Goal: Task Accomplishment & Management: Use online tool/utility

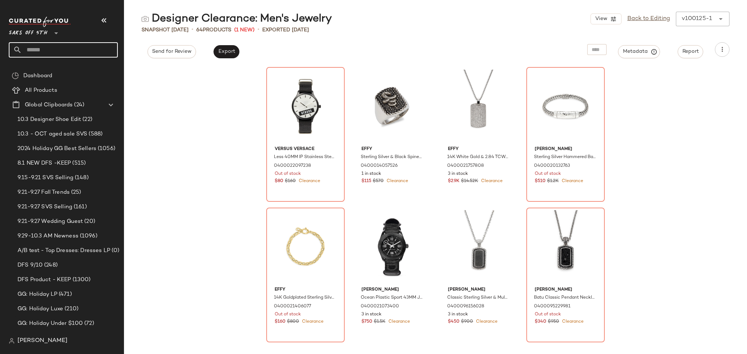
click at [73, 49] on input "text" at bounding box center [70, 49] width 96 height 15
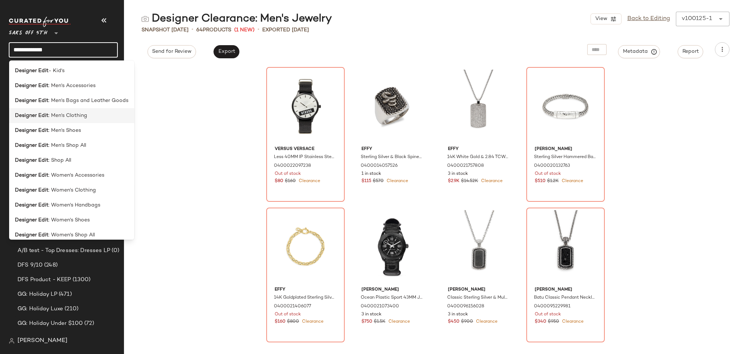
scroll to position [5, 0]
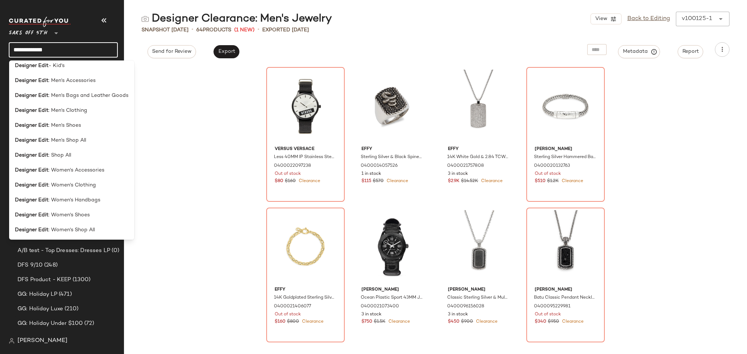
type input "**********"
click at [188, 98] on div "Versus Versace Less 40MM IP Stainless Steel Strap Watch 0400022097238 Out of st…" at bounding box center [435, 210] width 623 height 289
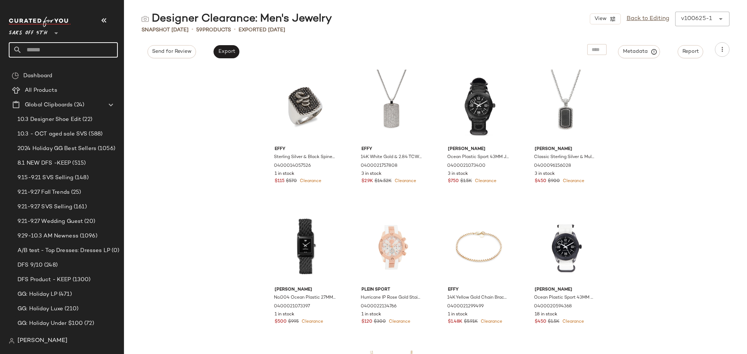
click at [58, 48] on input "text" at bounding box center [70, 49] width 96 height 15
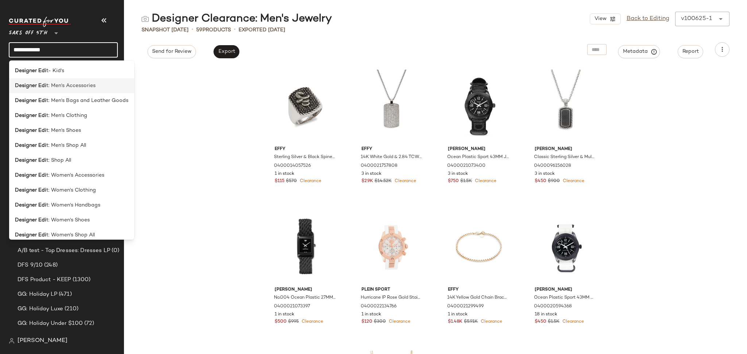
type input "**********"
click at [83, 85] on span "t: Men's Accessories" at bounding box center [70, 86] width 49 height 8
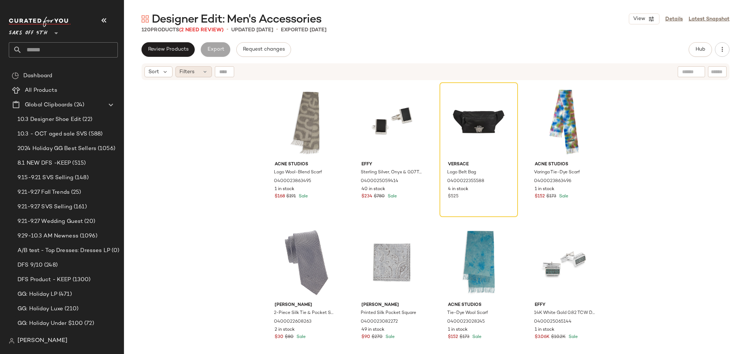
click at [194, 67] on div "Filters" at bounding box center [193, 71] width 36 height 11
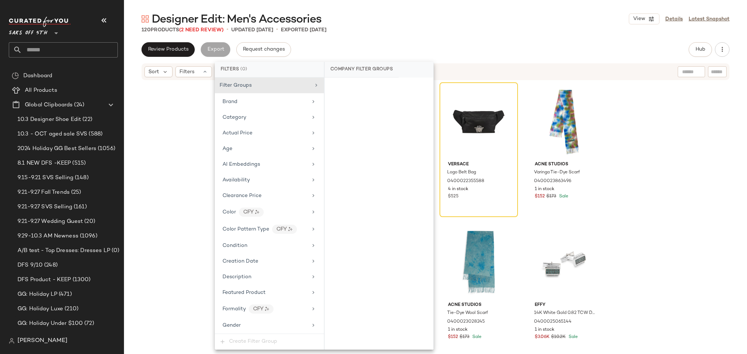
click at [388, 35] on div "Designer Edit: Men's Accessories View Details Latest Snapshot 120 Products (2 N…" at bounding box center [435, 183] width 623 height 343
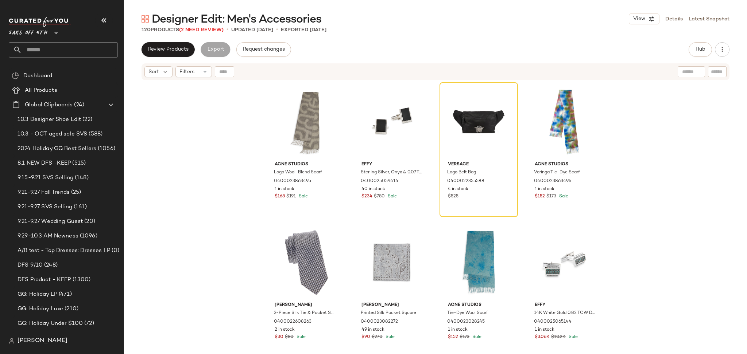
click at [210, 28] on span "(2 Need Review)" at bounding box center [201, 29] width 44 height 5
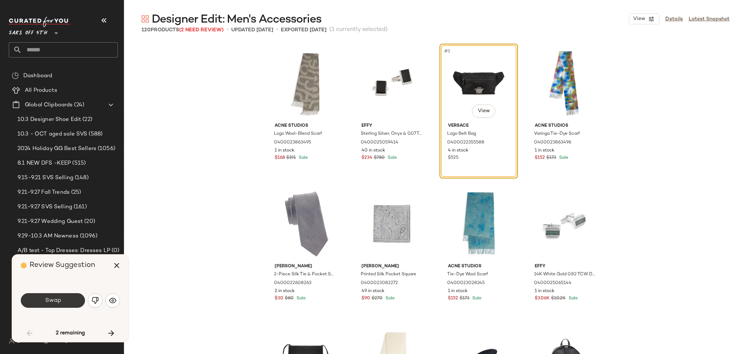
click at [77, 301] on button "Swap" at bounding box center [53, 301] width 64 height 15
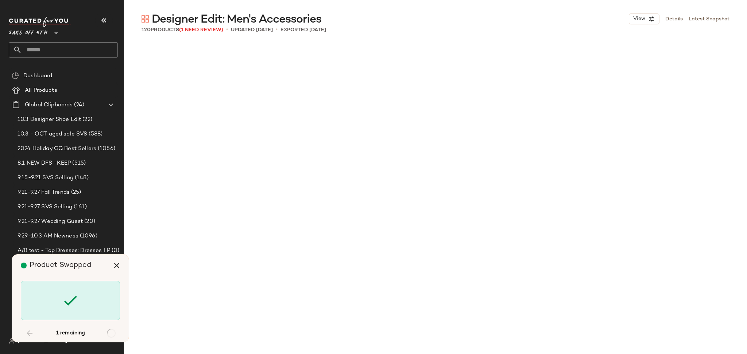
scroll to position [1970, 0]
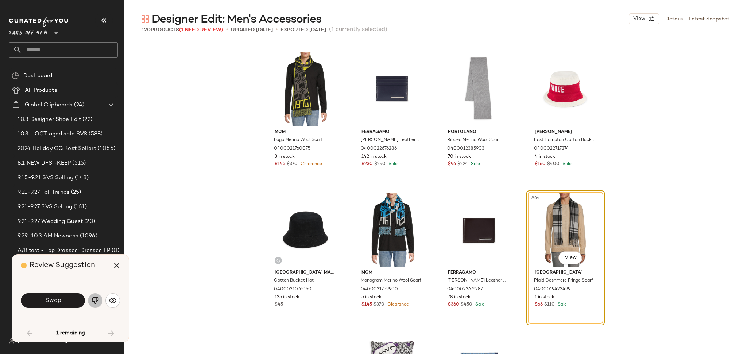
click at [95, 302] on img "button" at bounding box center [95, 300] width 7 height 7
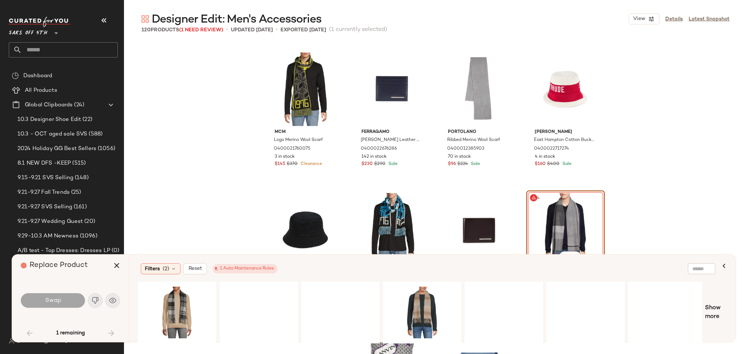
click at [543, 228] on div "#64 View" at bounding box center [565, 230] width 73 height 74
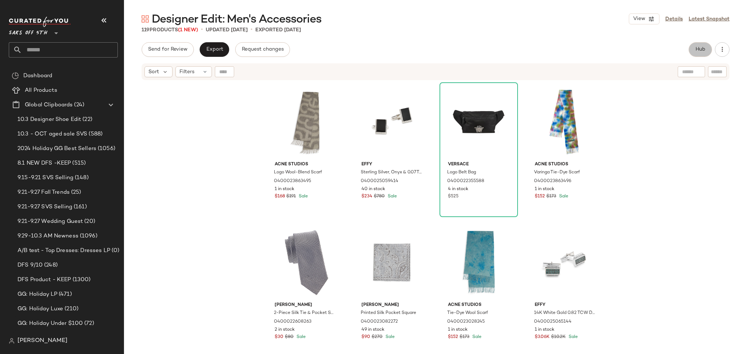
click at [690, 49] on button "Hub" at bounding box center [699, 49] width 23 height 15
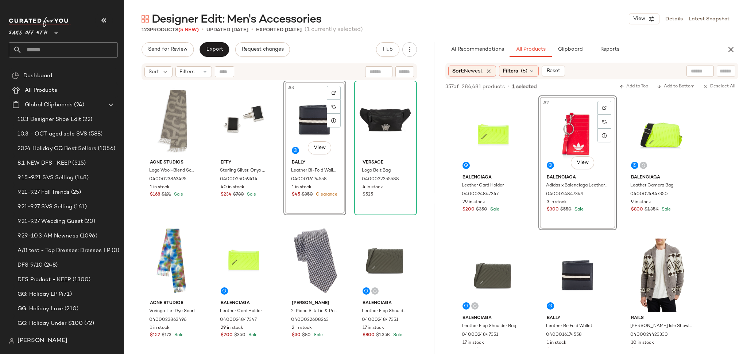
click at [306, 125] on div "#3 View" at bounding box center [315, 120] width 58 height 74
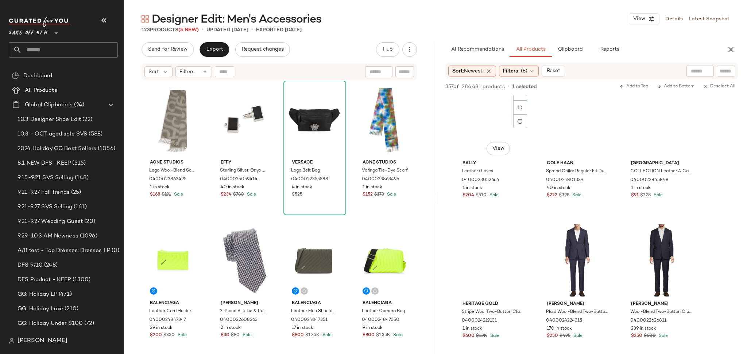
scroll to position [1858, 0]
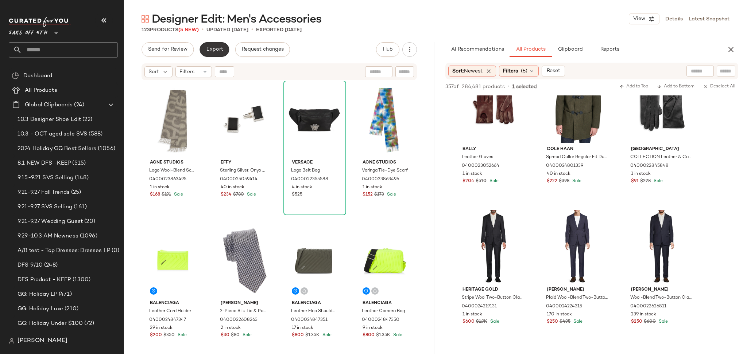
click at [220, 48] on span "Export" at bounding box center [214, 50] width 17 height 6
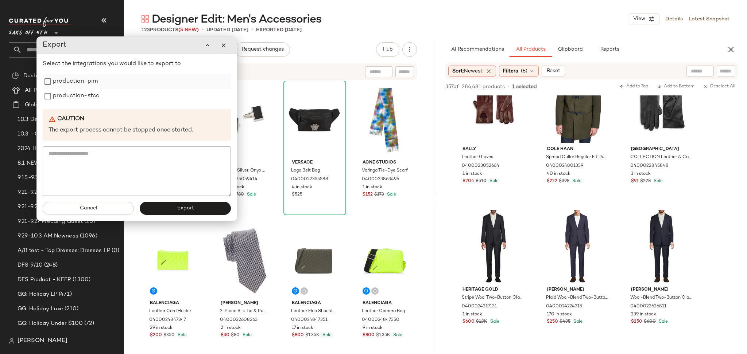
click at [59, 83] on label "production-pim" at bounding box center [75, 81] width 45 height 15
click at [58, 95] on label "production-sfcc" at bounding box center [76, 96] width 46 height 15
click at [170, 209] on button "Export" at bounding box center [185, 208] width 91 height 13
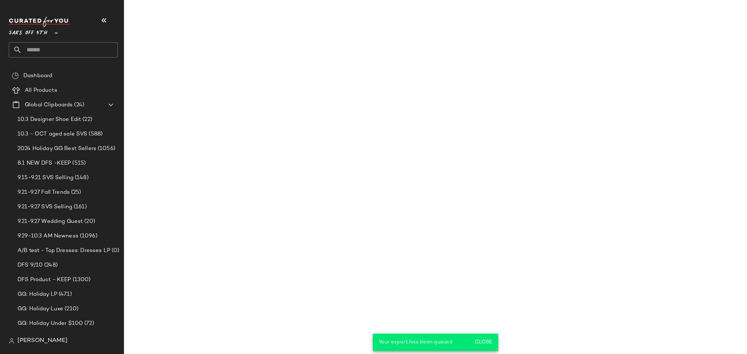
scroll to position [2703, 0]
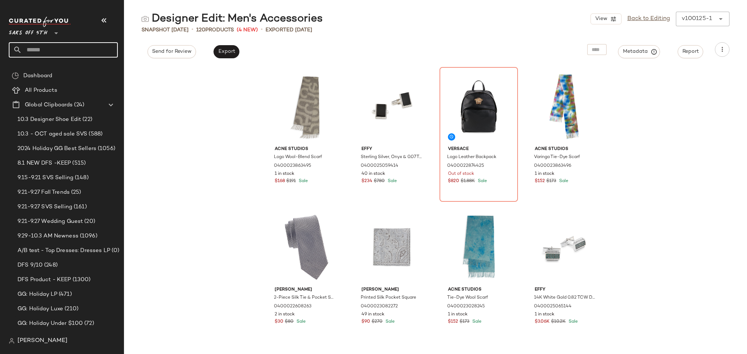
click at [70, 51] on input "text" at bounding box center [70, 49] width 96 height 15
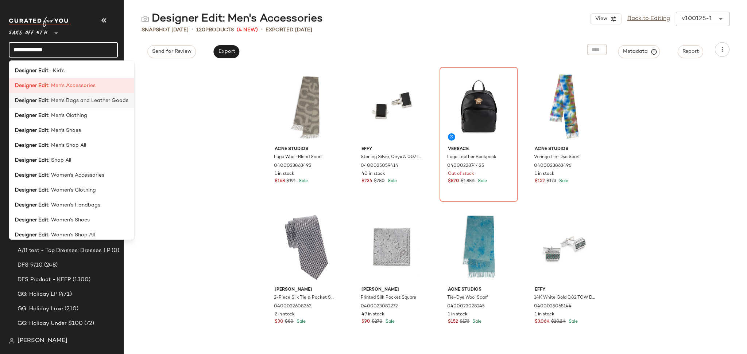
type input "**********"
click at [90, 100] on span ": Men's Bags and Leather Goods" at bounding box center [88, 101] width 80 height 8
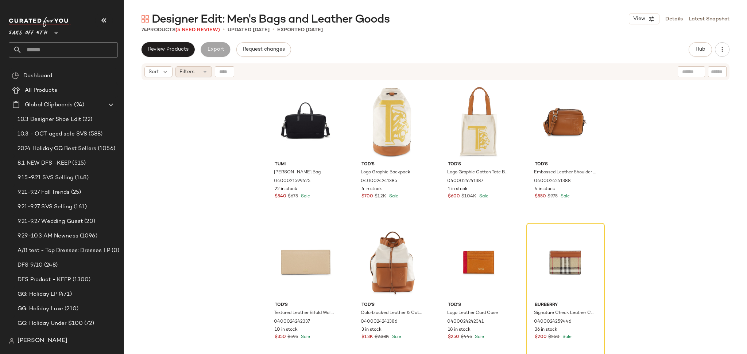
click at [187, 69] on span "Filters" at bounding box center [186, 72] width 15 height 8
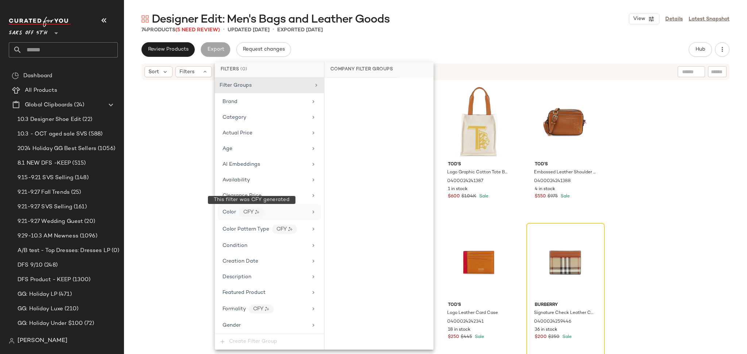
scroll to position [283, 0]
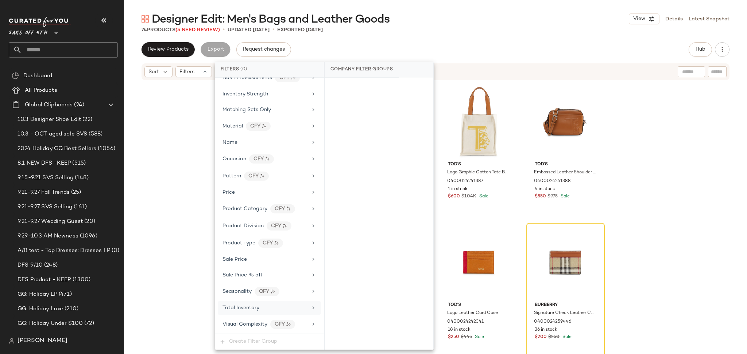
click at [263, 308] on div "Total Inventory" at bounding box center [264, 308] width 85 height 8
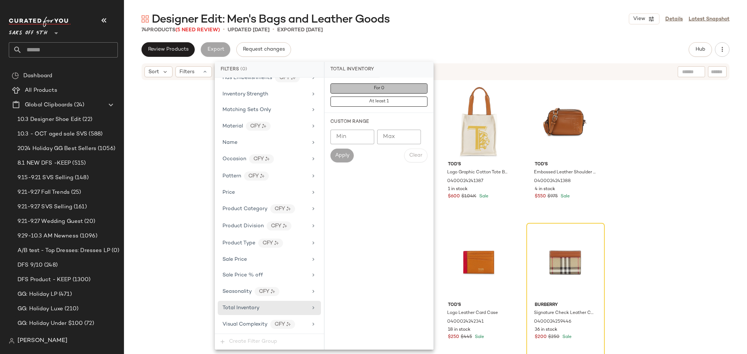
click at [381, 90] on span "For 0" at bounding box center [378, 88] width 11 height 5
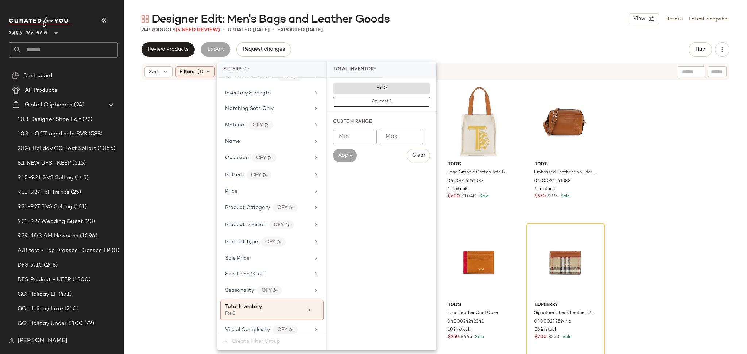
click at [443, 37] on div "Designer Edit: Men's Bags and Leather Goods View Details Latest Snapshot 74 Pro…" at bounding box center [435, 183] width 623 height 343
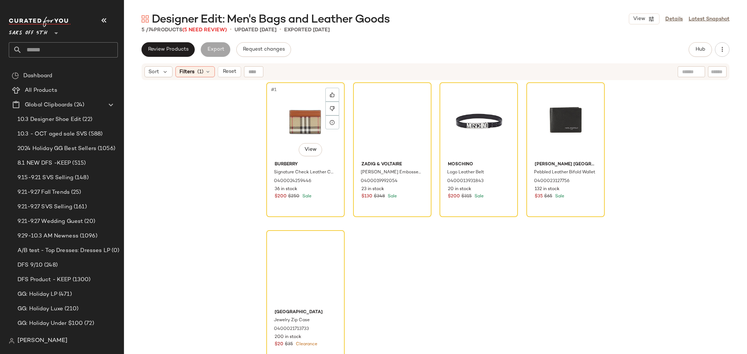
click at [297, 118] on div "#1 View" at bounding box center [305, 122] width 73 height 74
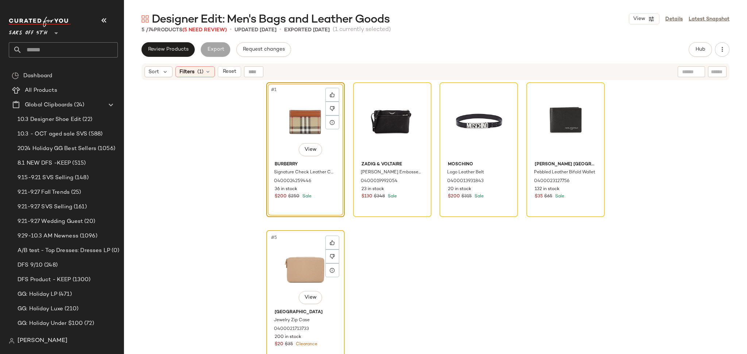
click at [311, 263] on div "#5 View" at bounding box center [305, 270] width 73 height 74
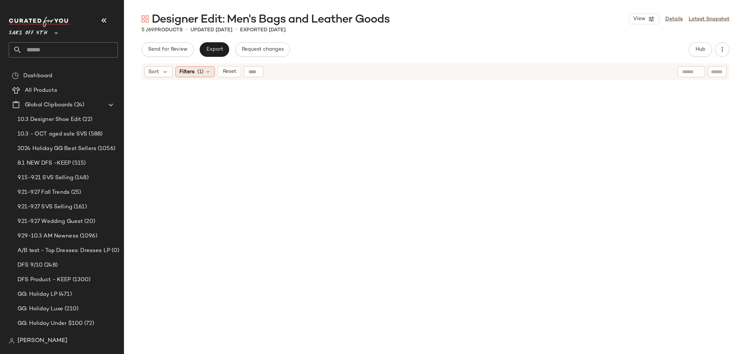
click at [198, 71] on span "(1)" at bounding box center [200, 72] width 6 height 8
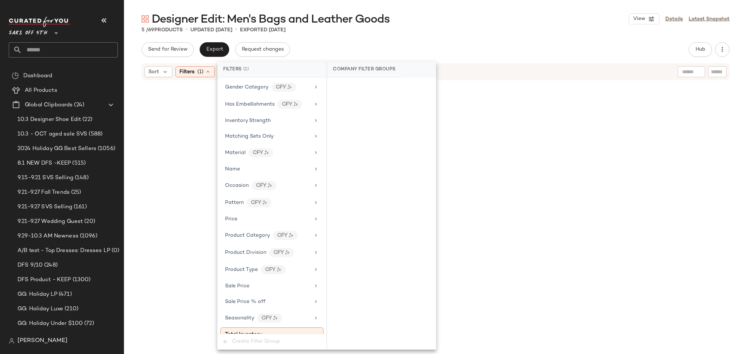
scroll to position [289, 0]
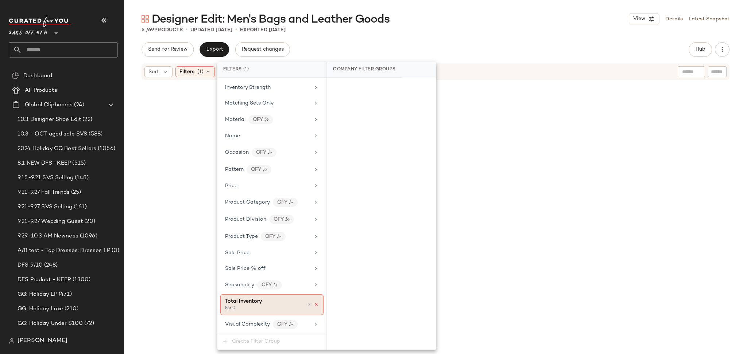
click at [314, 305] on icon at bounding box center [316, 304] width 5 height 5
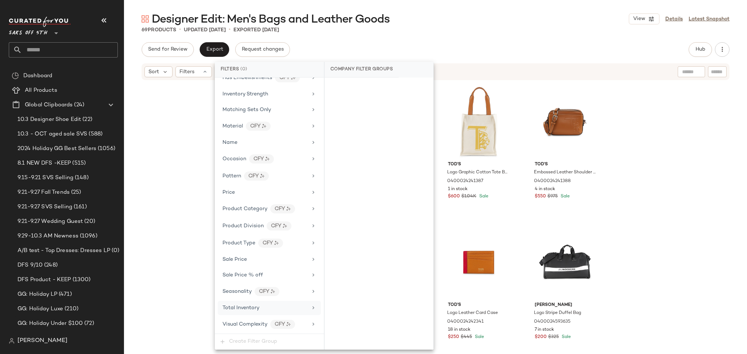
click at [456, 25] on div "Designer Edit: Men's Bags and Leather Goods View Details Latest Snapshot" at bounding box center [435, 19] width 623 height 15
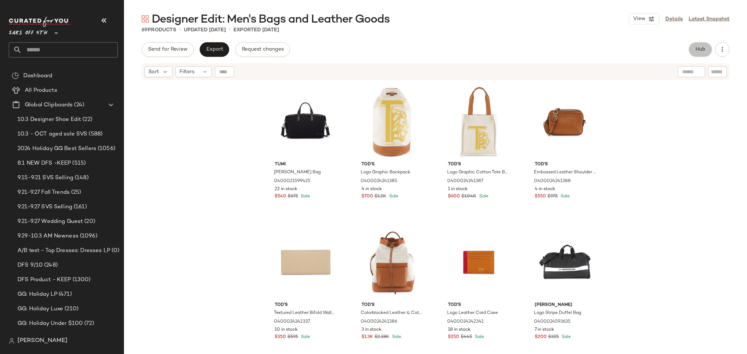
click at [698, 49] on span "Hub" at bounding box center [700, 50] width 10 height 6
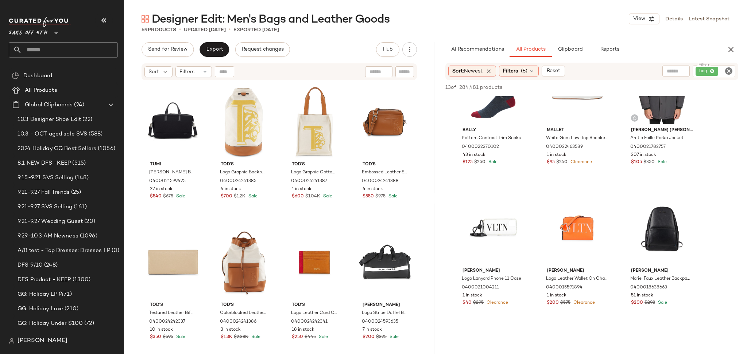
scroll to position [0, 0]
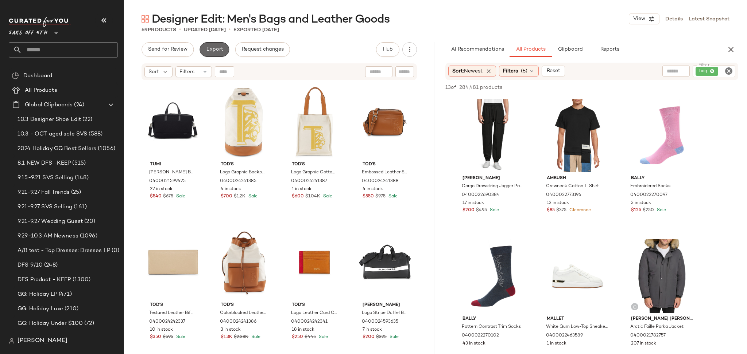
click at [218, 47] on span "Export" at bounding box center [214, 50] width 17 height 6
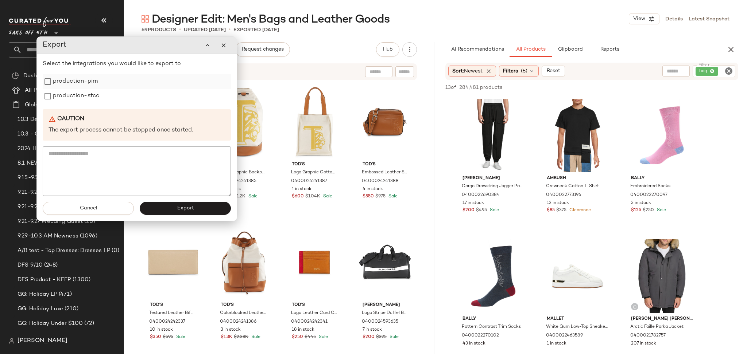
click at [76, 86] on label "production-pim" at bounding box center [75, 81] width 45 height 15
click at [75, 96] on label "production-sfcc" at bounding box center [76, 96] width 46 height 15
click at [167, 205] on button "Export" at bounding box center [185, 208] width 91 height 13
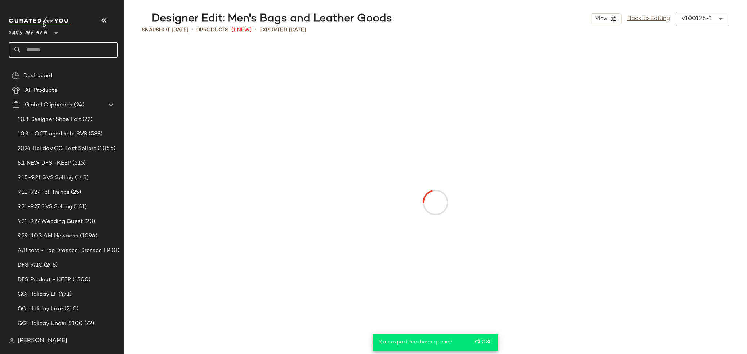
click at [89, 56] on input "text" at bounding box center [70, 49] width 96 height 15
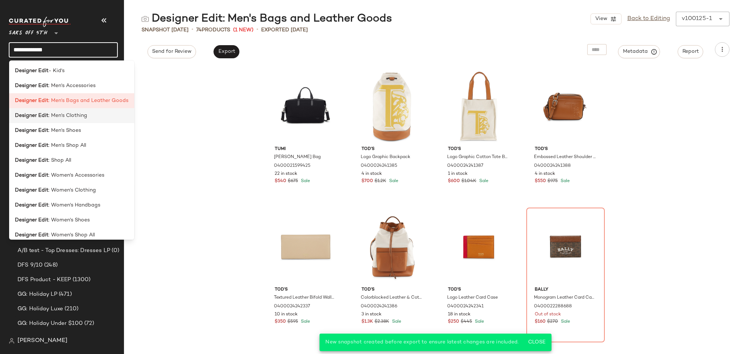
type input "**********"
click at [79, 118] on span ": Men's Clothing" at bounding box center [67, 116] width 39 height 8
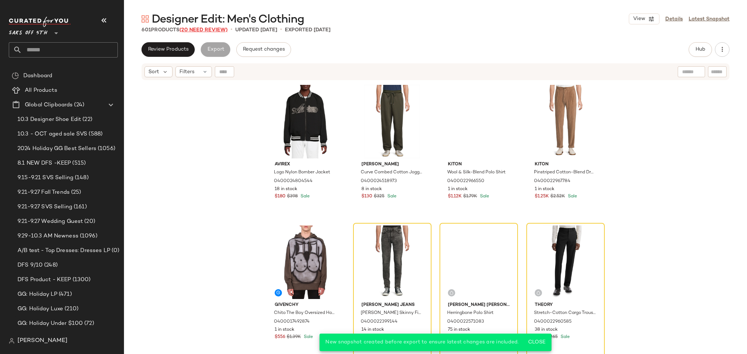
click at [218, 31] on span "(20 Need Review)" at bounding box center [203, 29] width 48 height 5
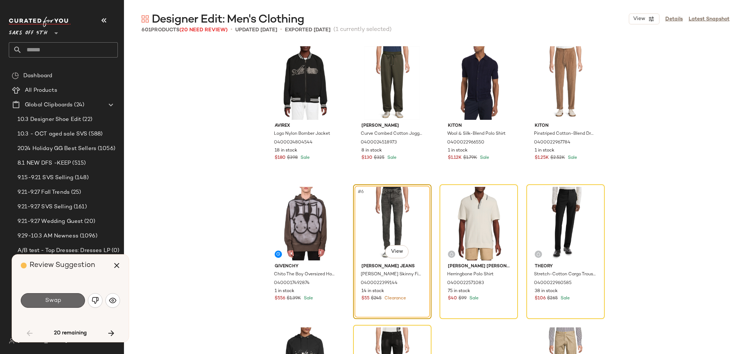
click at [65, 305] on button "Swap" at bounding box center [53, 301] width 64 height 15
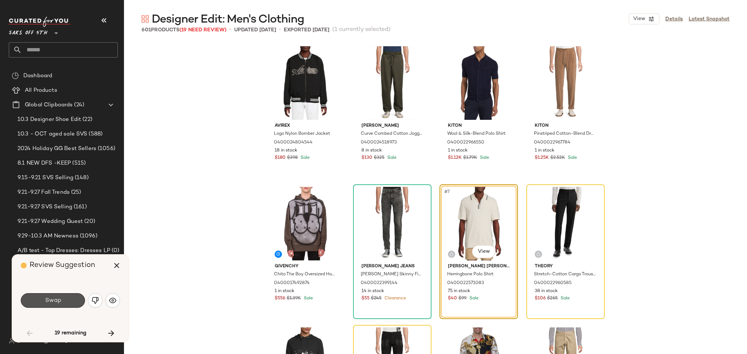
click at [65, 305] on button "Swap" at bounding box center [53, 301] width 64 height 15
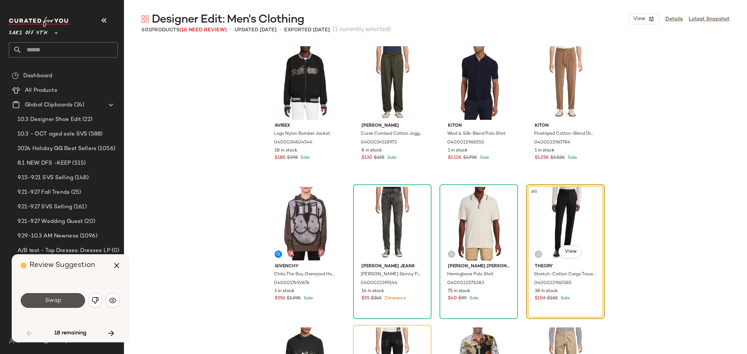
click at [65, 305] on button "Swap" at bounding box center [53, 301] width 64 height 15
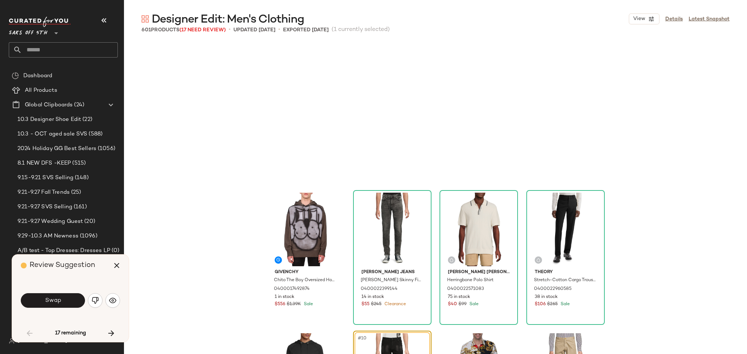
scroll to position [147, 0]
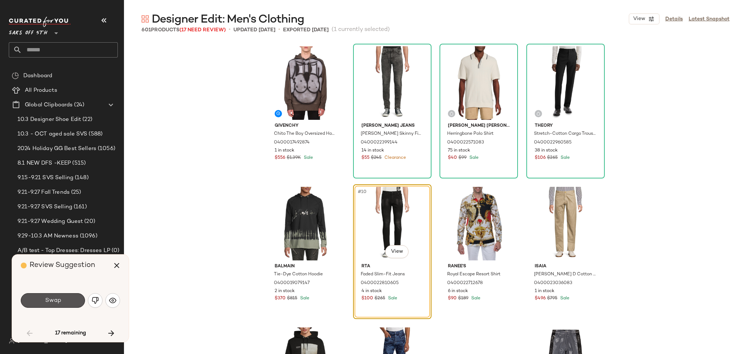
click at [65, 305] on button "Swap" at bounding box center [53, 301] width 64 height 15
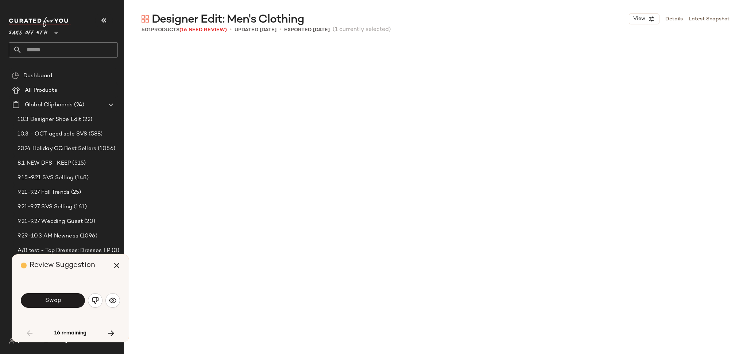
scroll to position [563, 0]
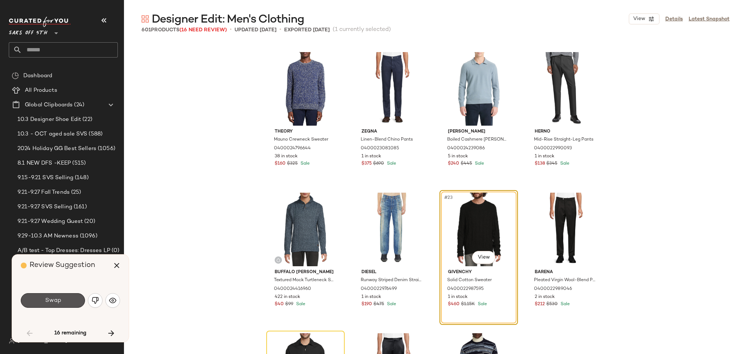
click at [65, 305] on button "Swap" at bounding box center [53, 301] width 64 height 15
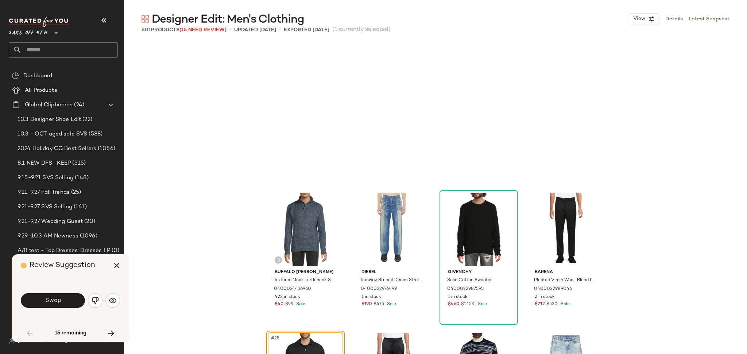
scroll to position [703, 0]
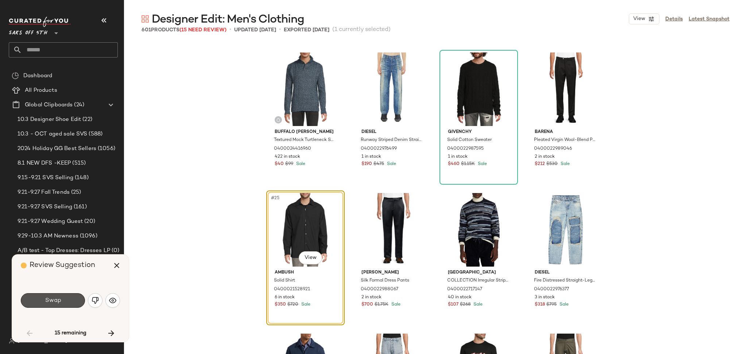
click at [65, 305] on button "Swap" at bounding box center [53, 301] width 64 height 15
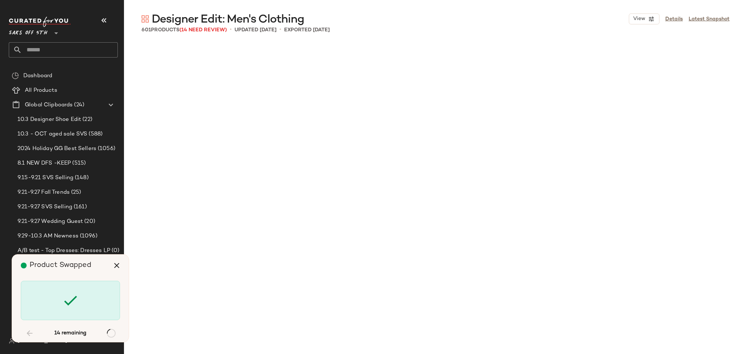
scroll to position [2252, 0]
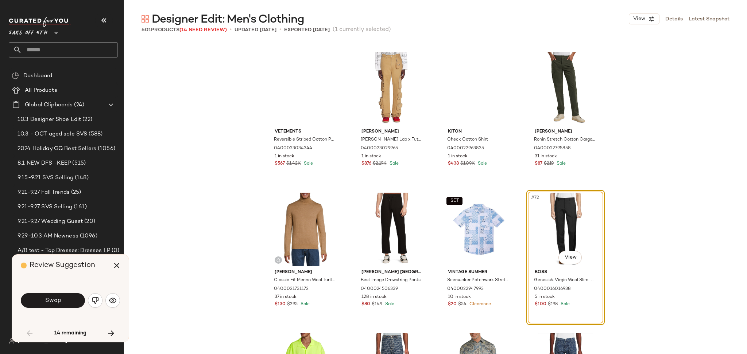
click at [65, 305] on button "Swap" at bounding box center [53, 301] width 64 height 15
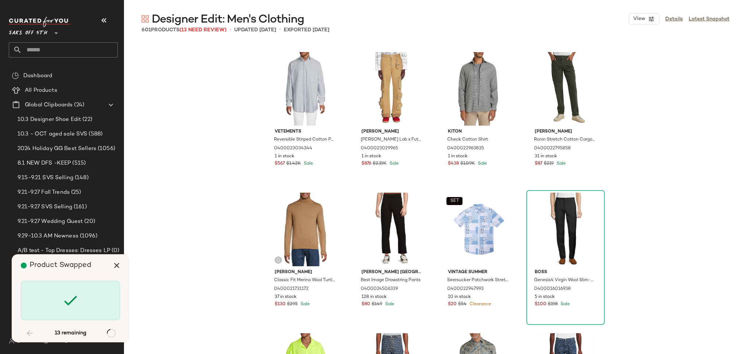
scroll to position [2815, 0]
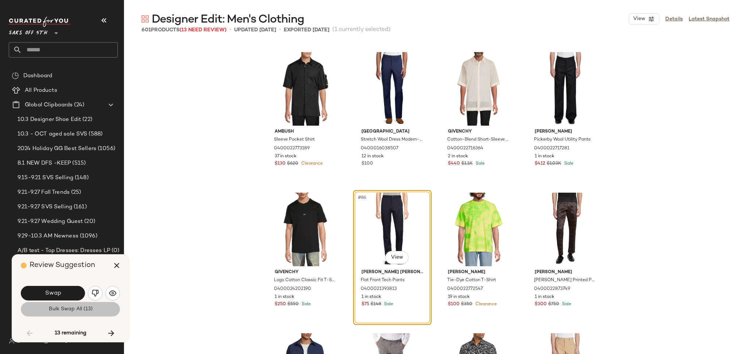
click at [62, 314] on button "Bulk Swap All (13)" at bounding box center [70, 309] width 99 height 15
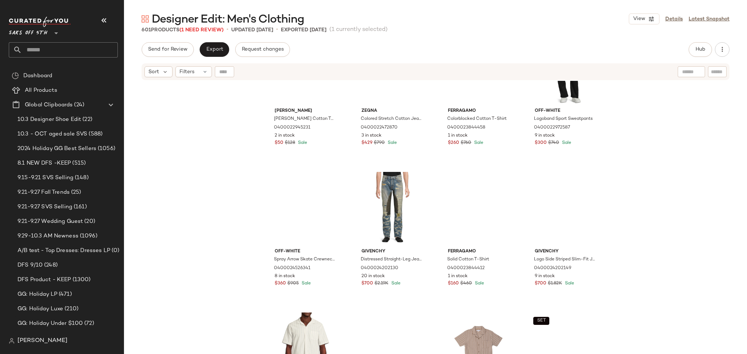
scroll to position [1724, 0]
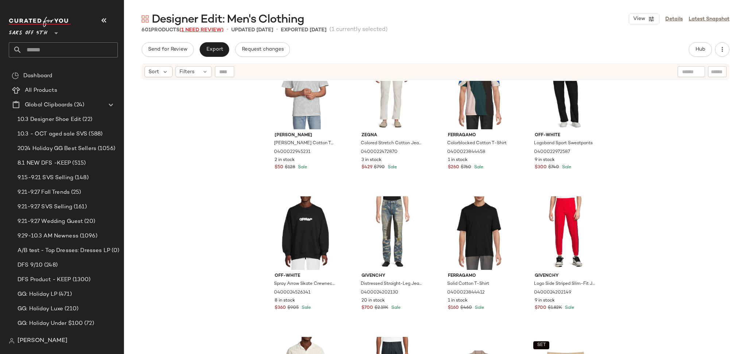
click at [206, 30] on span "(1 Need Review)" at bounding box center [201, 29] width 44 height 5
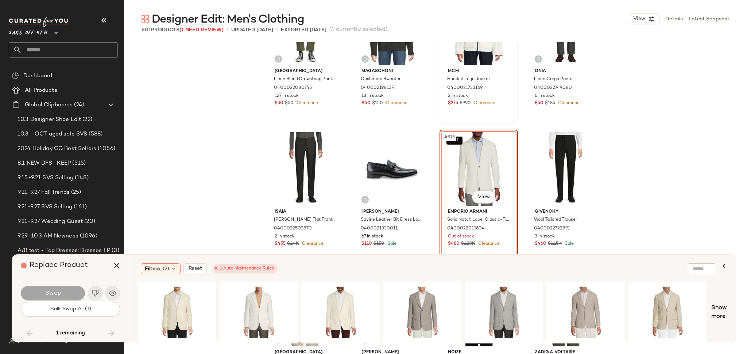
scroll to position [17947, 0]
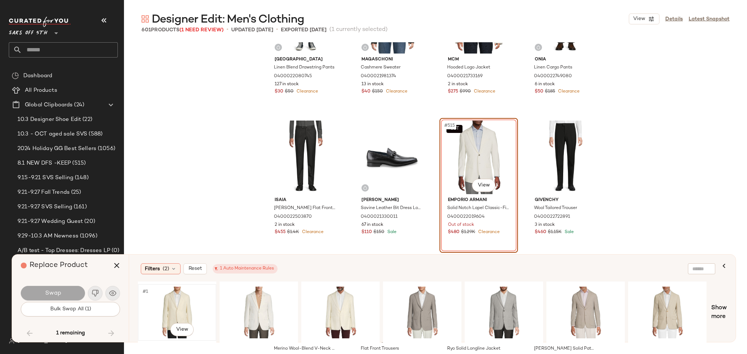
click at [172, 300] on div "#1 View" at bounding box center [176, 313] width 73 height 52
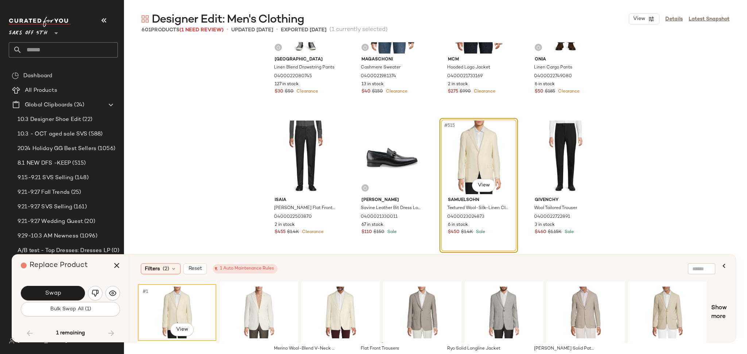
click at [51, 301] on div "Swap" at bounding box center [70, 294] width 99 height 18
click at [57, 293] on span "Swap" at bounding box center [52, 293] width 16 height 7
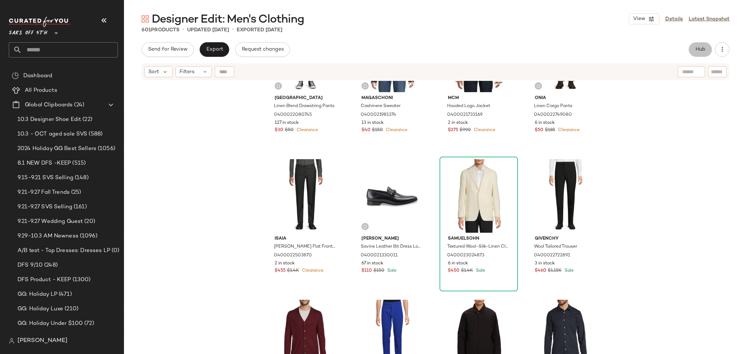
click at [702, 47] on span "Hub" at bounding box center [700, 50] width 10 height 6
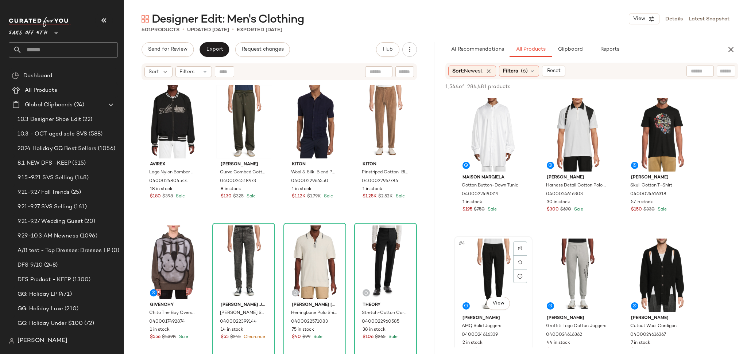
click at [489, 247] on div "#4 View" at bounding box center [493, 276] width 73 height 74
click at [639, 85] on span "Add to Top" at bounding box center [633, 86] width 29 height 5
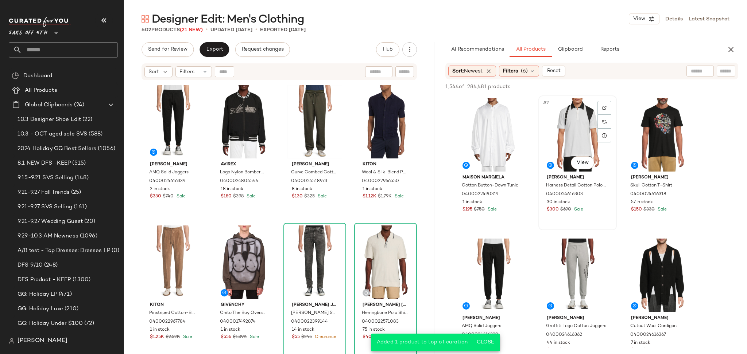
click at [564, 121] on div "#2 View" at bounding box center [577, 135] width 73 height 74
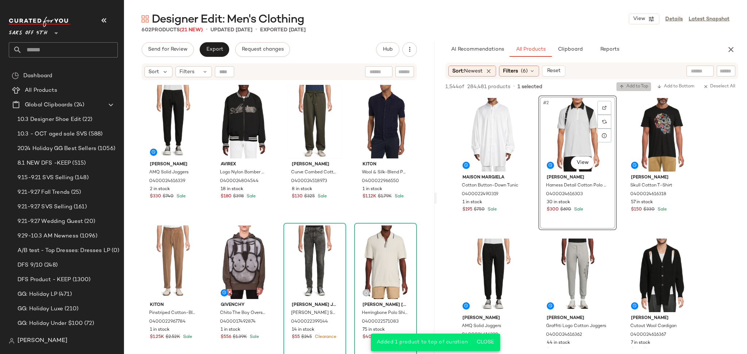
click at [625, 83] on button "Add to Top" at bounding box center [633, 86] width 35 height 9
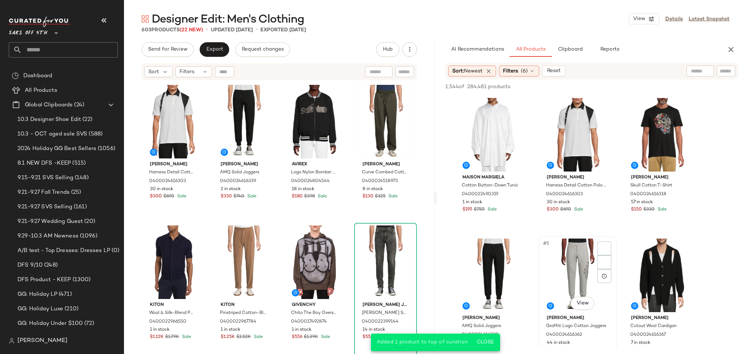
click at [580, 265] on div "#5 View" at bounding box center [577, 276] width 73 height 74
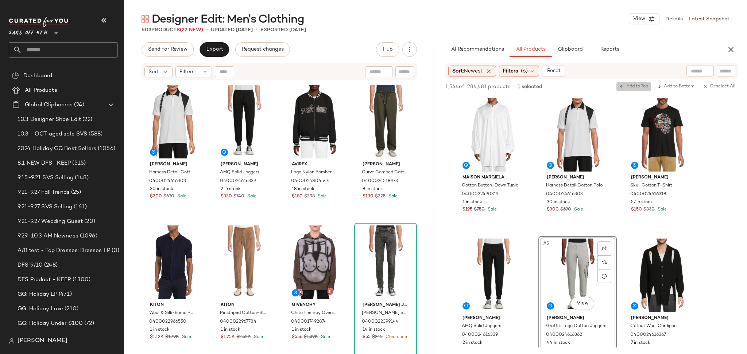
click at [640, 85] on span "Add to Top" at bounding box center [633, 86] width 29 height 5
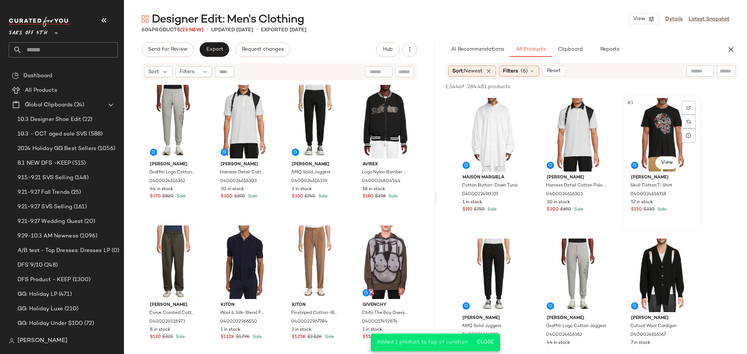
click at [652, 128] on div "#3 View" at bounding box center [661, 135] width 73 height 74
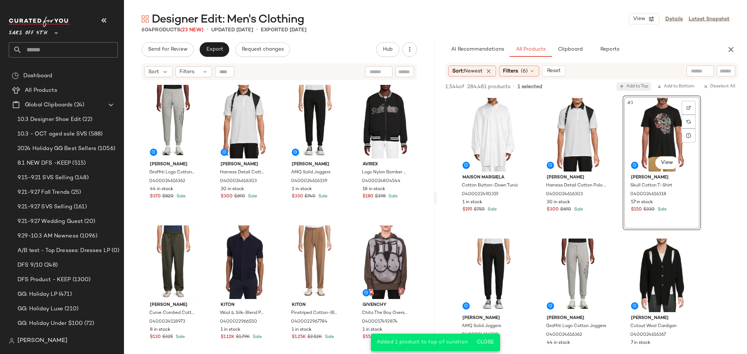
click at [632, 89] on span "Add to Top" at bounding box center [633, 86] width 29 height 5
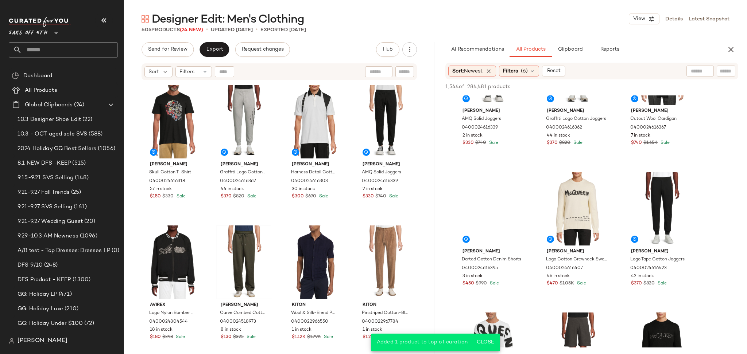
scroll to position [208, 0]
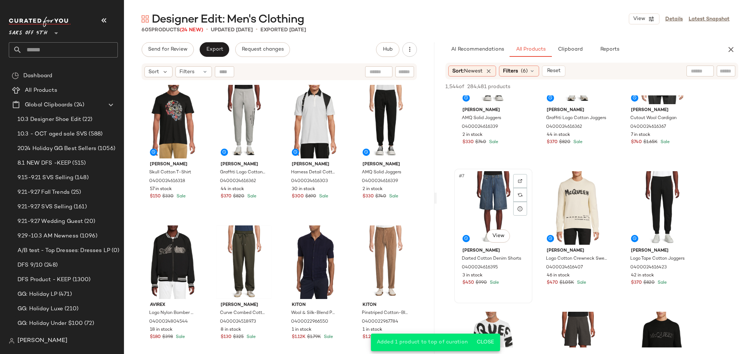
click at [496, 193] on div "#7 View" at bounding box center [493, 208] width 73 height 74
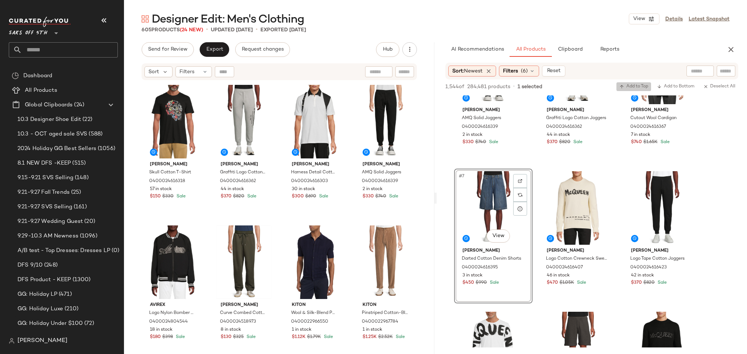
click at [629, 90] on button "Add to Top" at bounding box center [633, 86] width 35 height 9
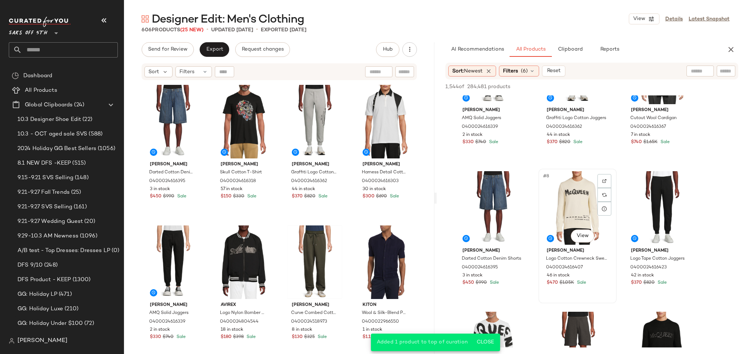
click at [567, 207] on div "#8 View" at bounding box center [577, 208] width 73 height 74
click at [632, 82] on button "Add to Top" at bounding box center [633, 86] width 35 height 9
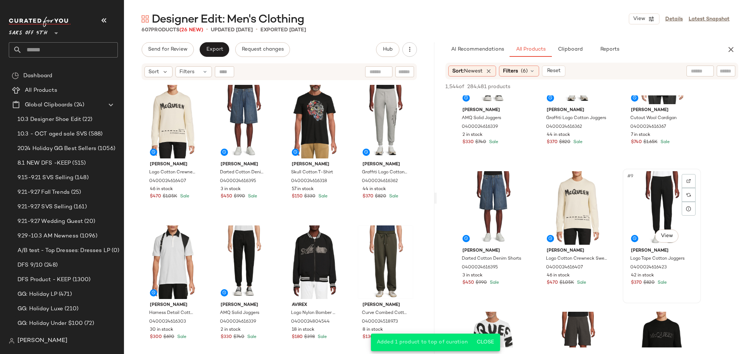
click at [658, 203] on div "#9 View" at bounding box center [661, 208] width 73 height 74
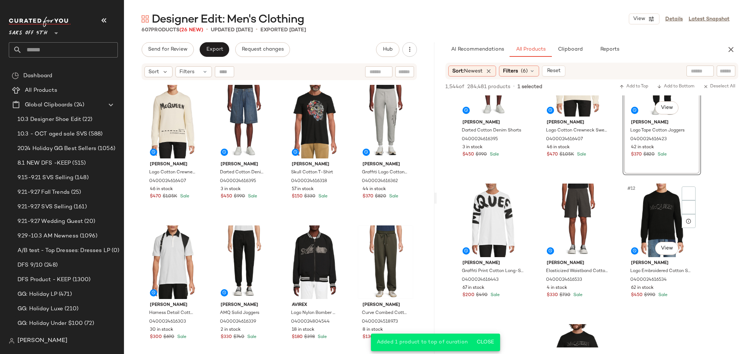
scroll to position [341, 0]
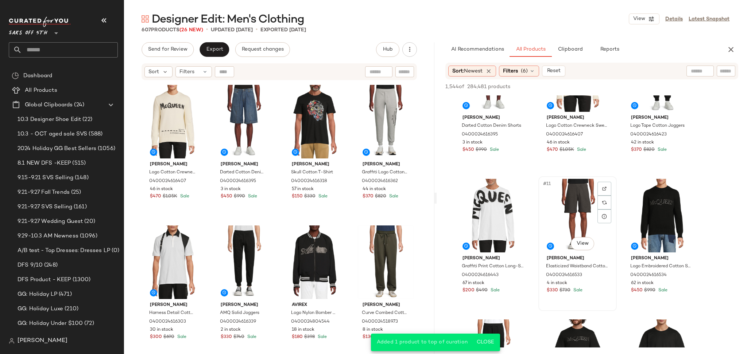
click at [583, 190] on div "#11 View" at bounding box center [577, 216] width 73 height 74
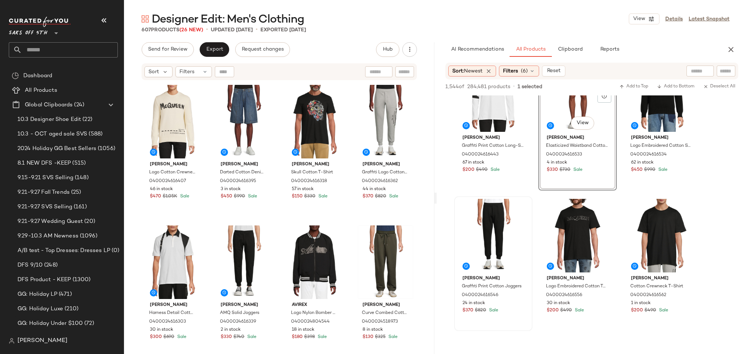
scroll to position [463, 0]
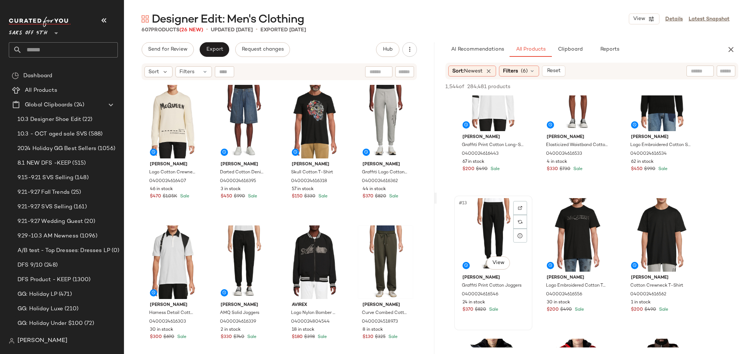
click at [492, 223] on div "#13 View" at bounding box center [493, 235] width 73 height 74
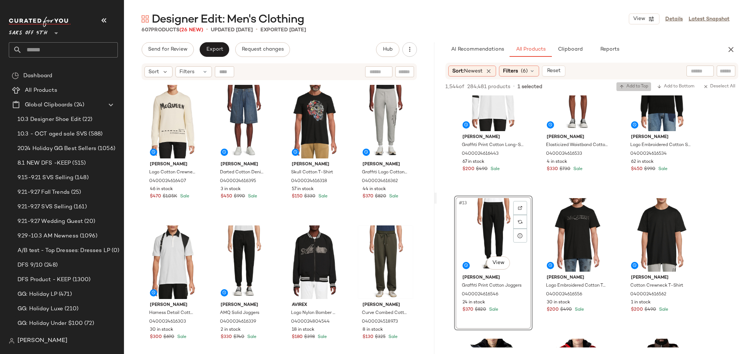
click at [627, 89] on span "Add to Top" at bounding box center [633, 86] width 29 height 5
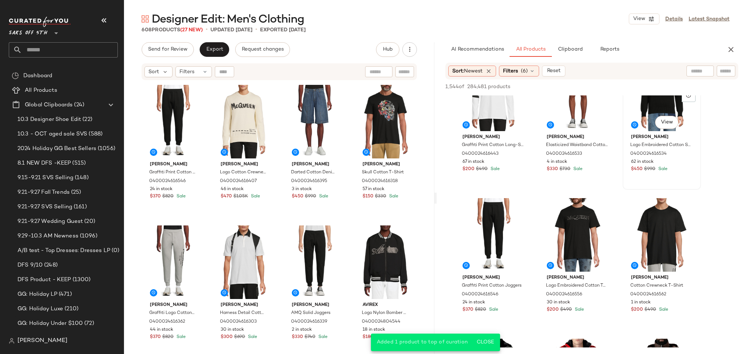
click at [658, 105] on div "#12 View" at bounding box center [661, 95] width 73 height 74
click at [633, 89] on span "Add to Top" at bounding box center [633, 86] width 29 height 5
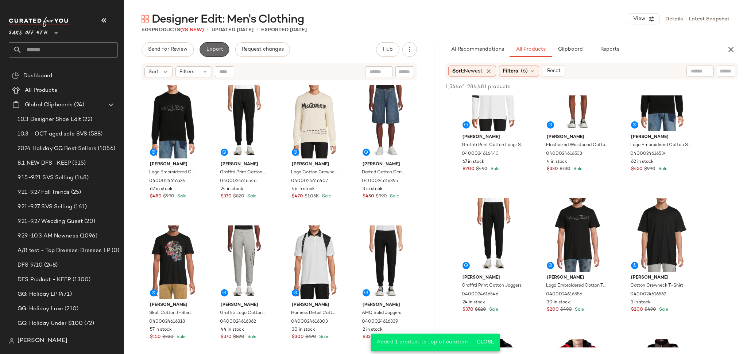
click at [214, 50] on span "Export" at bounding box center [214, 50] width 17 height 6
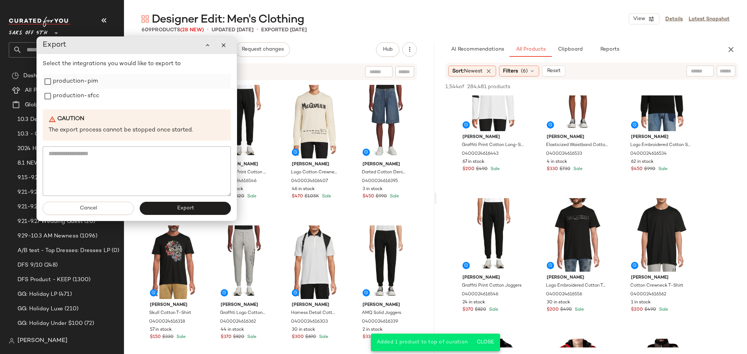
click at [78, 81] on label "production-pim" at bounding box center [75, 81] width 45 height 15
click at [77, 101] on label "production-sfcc" at bounding box center [76, 96] width 46 height 15
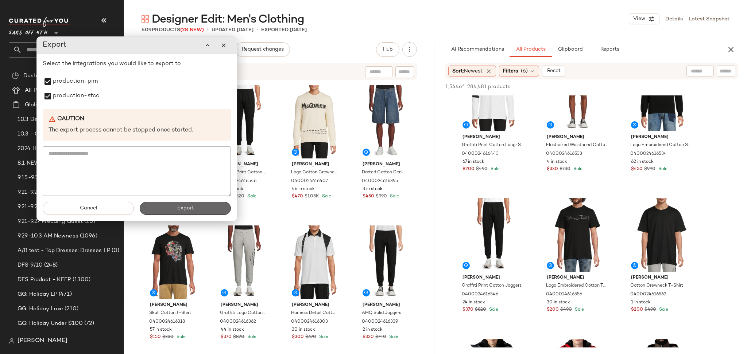
click at [159, 212] on button "Export" at bounding box center [185, 208] width 91 height 13
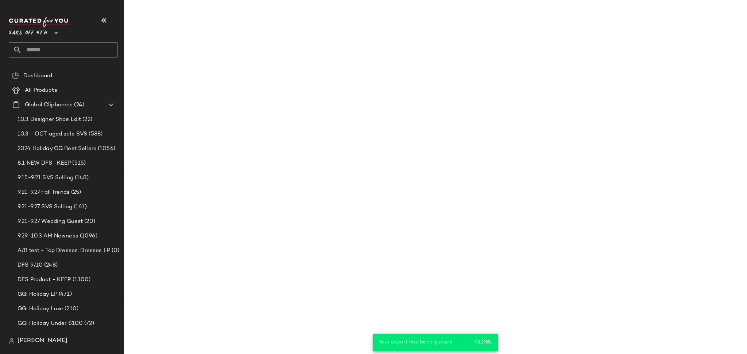
scroll to position [603, 0]
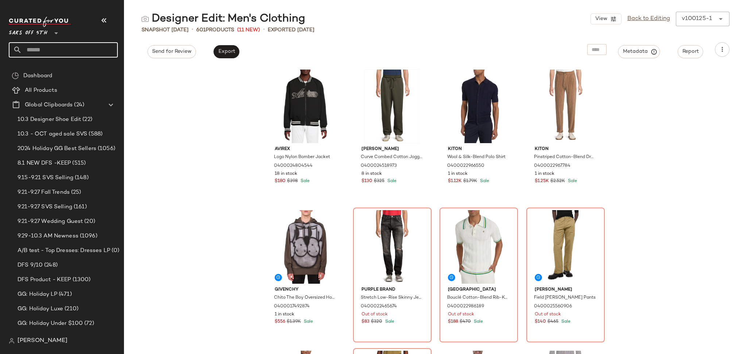
click at [50, 48] on input "text" at bounding box center [70, 49] width 96 height 15
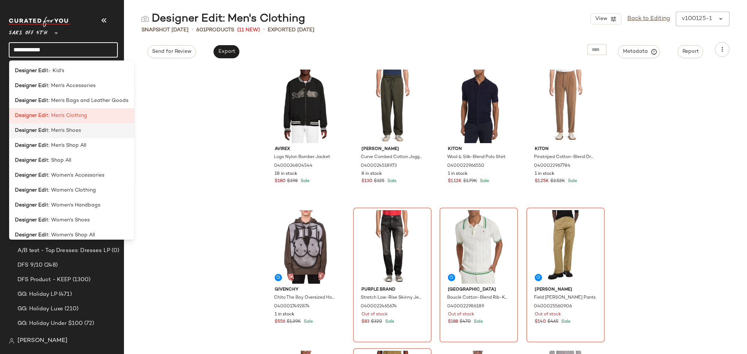
type input "**********"
click at [73, 133] on span "t: Men's Shoes" at bounding box center [63, 131] width 35 height 8
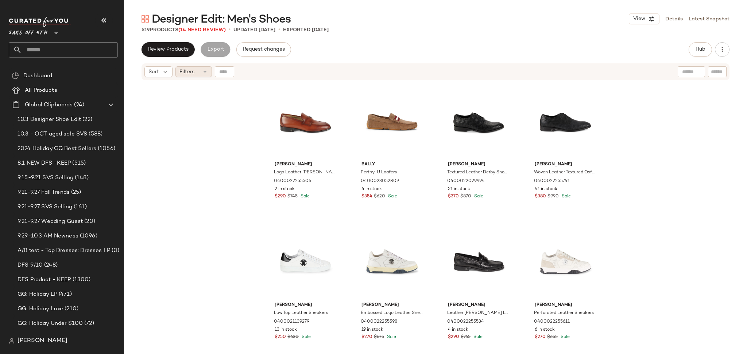
click at [198, 72] on div "Filters" at bounding box center [193, 71] width 36 height 11
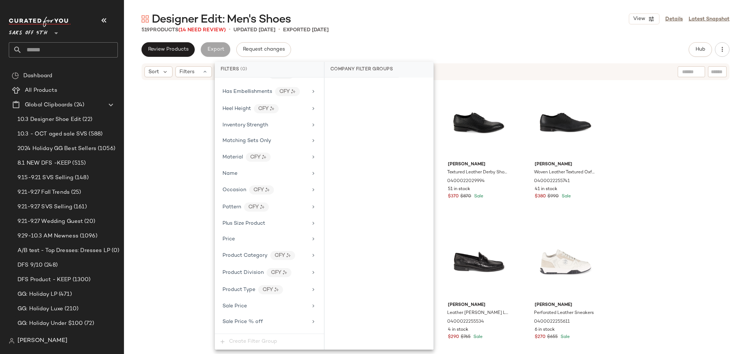
scroll to position [315, 0]
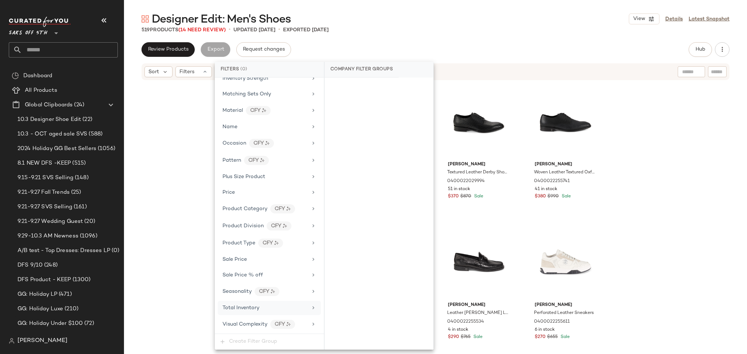
click at [241, 312] on div "Total Inventory" at bounding box center [240, 308] width 37 height 8
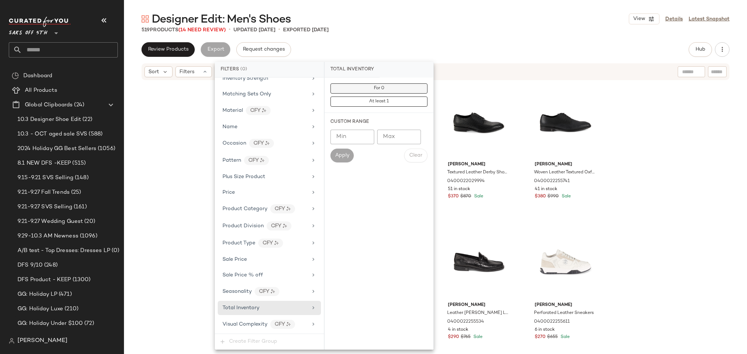
click at [380, 88] on span "For 0" at bounding box center [378, 88] width 11 height 5
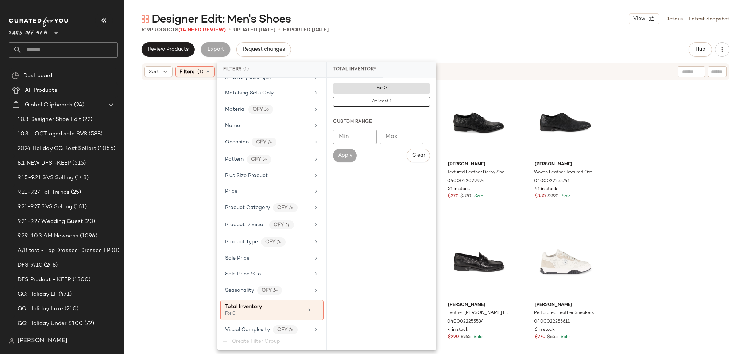
click at [446, 47] on div "Review Products Export Request changes Hub Send for Review External Review Inte…" at bounding box center [435, 49] width 588 height 15
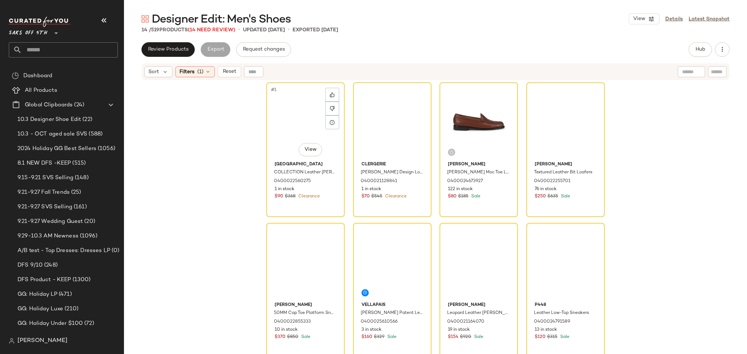
click at [297, 119] on div "#1 View" at bounding box center [305, 122] width 73 height 74
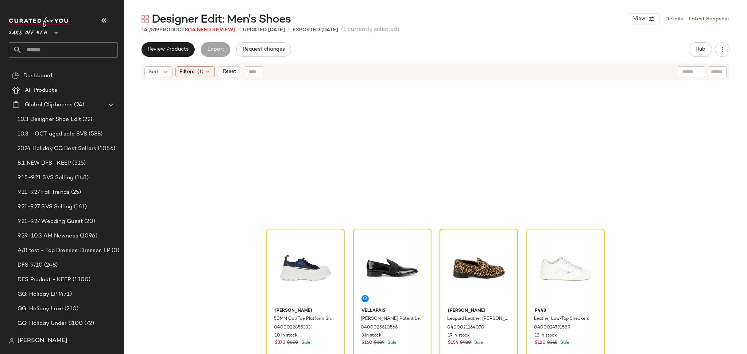
scroll to position [272, 0]
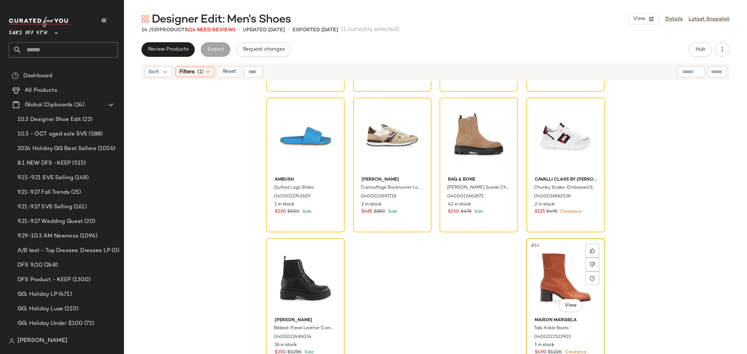
click at [551, 265] on div "#14 View" at bounding box center [565, 278] width 73 height 74
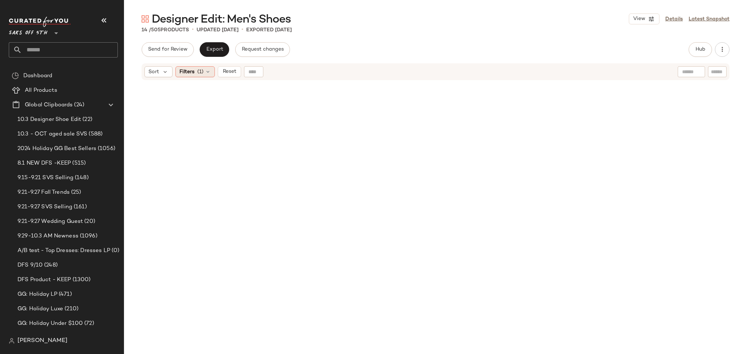
click at [199, 74] on span "(1)" at bounding box center [200, 72] width 6 height 8
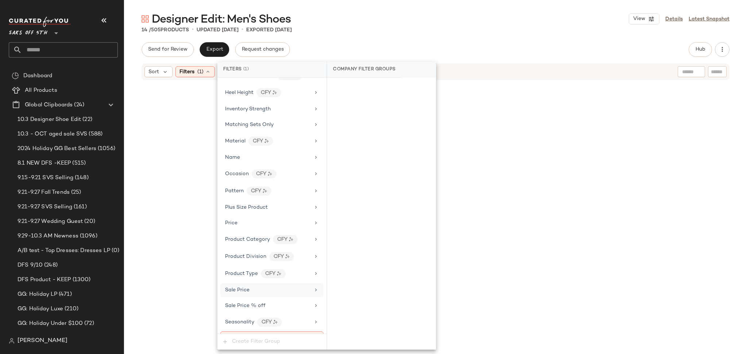
scroll to position [322, 0]
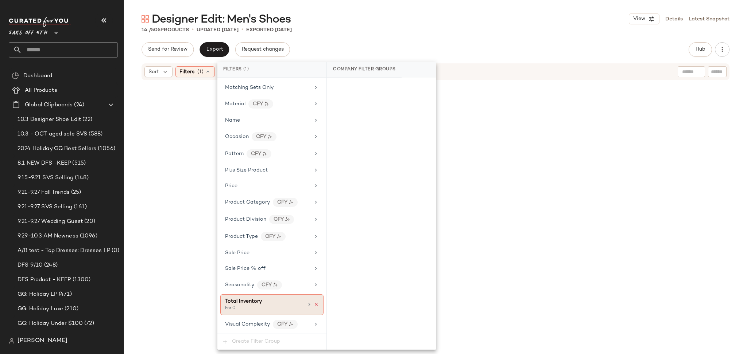
click at [314, 305] on icon at bounding box center [316, 304] width 5 height 5
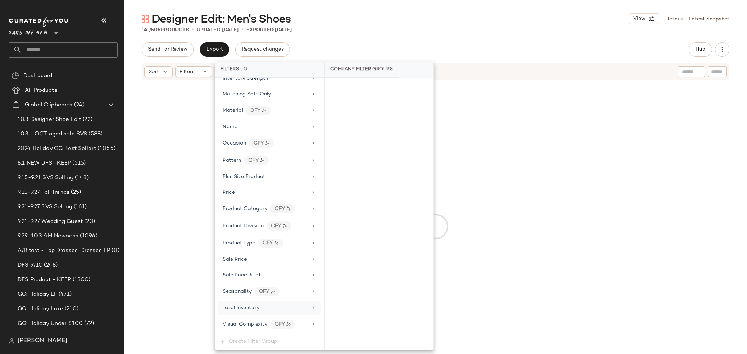
scroll to position [315, 0]
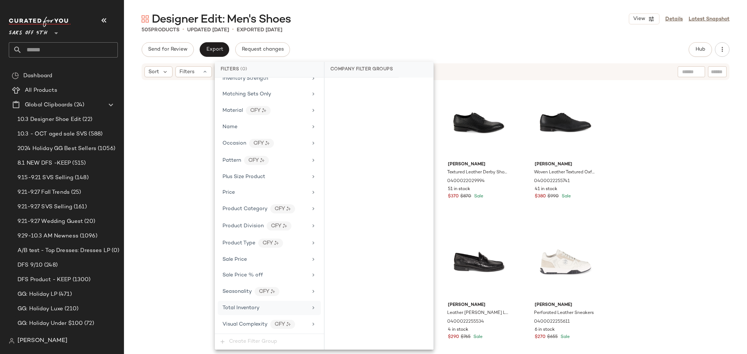
click at [395, 39] on div "Designer Edit: Men's Shoes View Details Latest Snapshot 505 Products • updated …" at bounding box center [435, 183] width 623 height 343
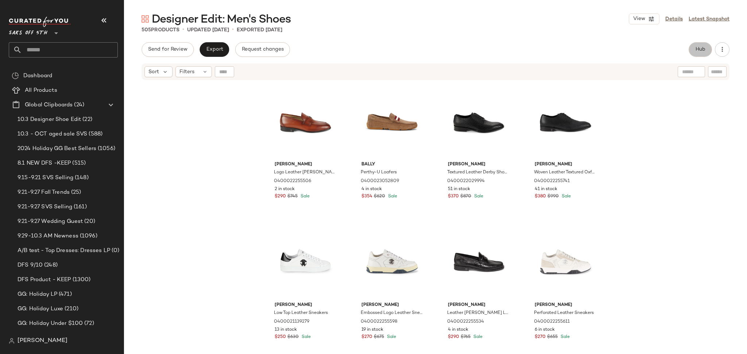
click at [702, 52] on span "Hub" at bounding box center [700, 50] width 10 height 6
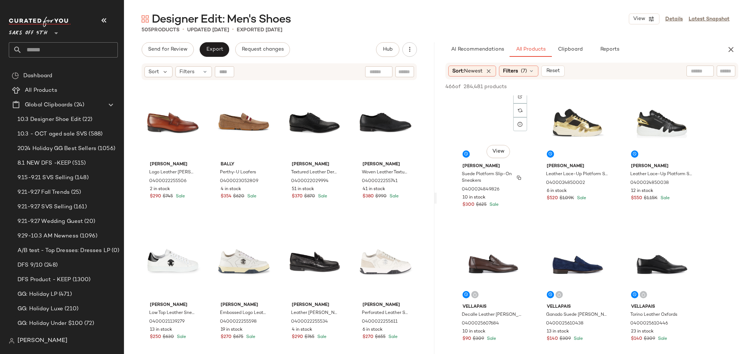
scroll to position [0, 0]
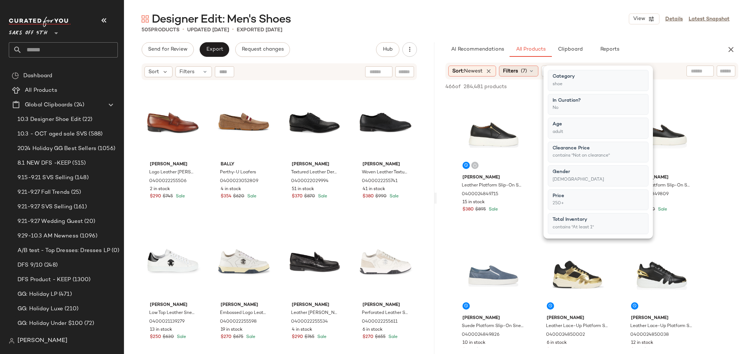
click at [527, 73] on span "(7)" at bounding box center [524, 71] width 6 height 8
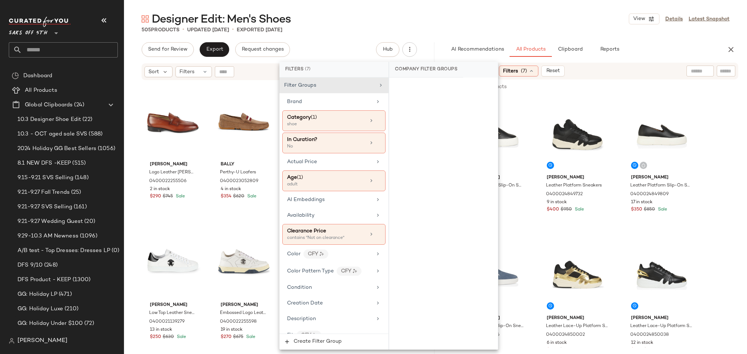
click at [629, 35] on div "Designer Edit: Men's Shoes View Details Latest Snapshot 505 Products • updated …" at bounding box center [435, 183] width 623 height 343
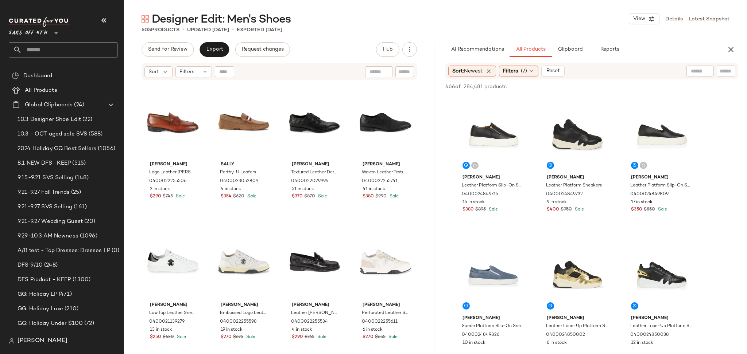
click at [590, 37] on div "Designer Edit: Men's Shoes View Details Latest Snapshot 505 Products • updated …" at bounding box center [435, 183] width 623 height 343
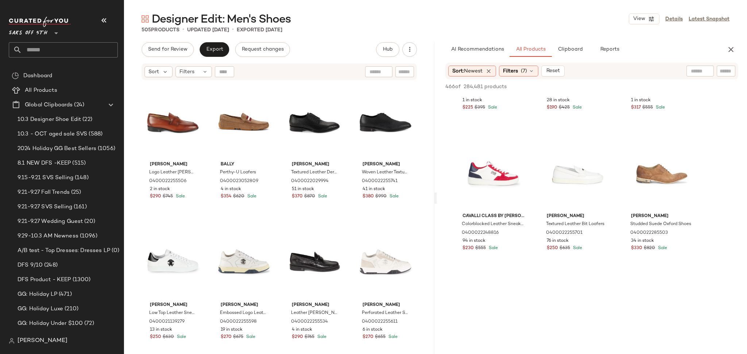
scroll to position [1231, 0]
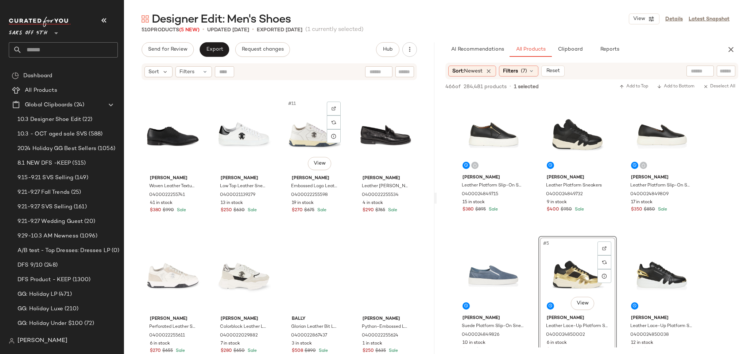
scroll to position [274, 0]
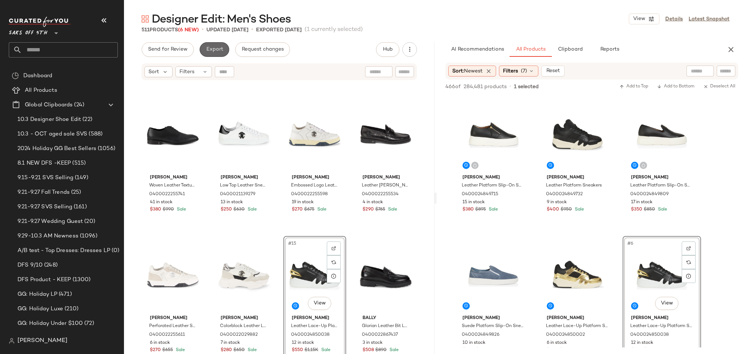
click at [203, 53] on button "Export" at bounding box center [214, 49] width 30 height 15
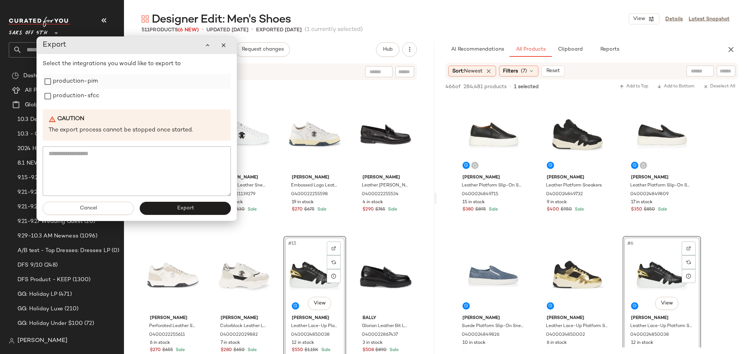
click at [87, 82] on label "production-pim" at bounding box center [75, 81] width 45 height 15
click at [82, 98] on label "production-sfcc" at bounding box center [76, 96] width 46 height 15
click at [198, 211] on button "Export" at bounding box center [185, 208] width 91 height 13
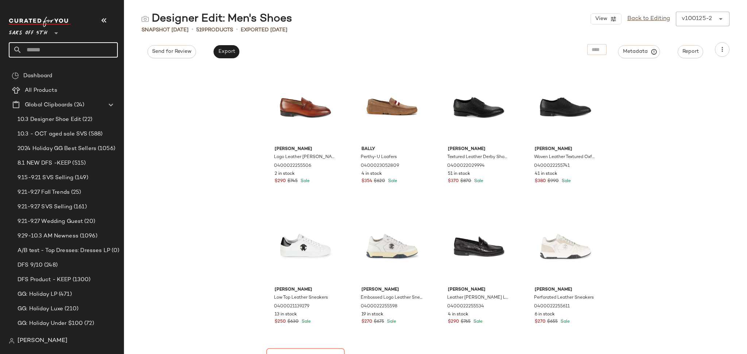
click at [83, 51] on input "text" at bounding box center [70, 49] width 96 height 15
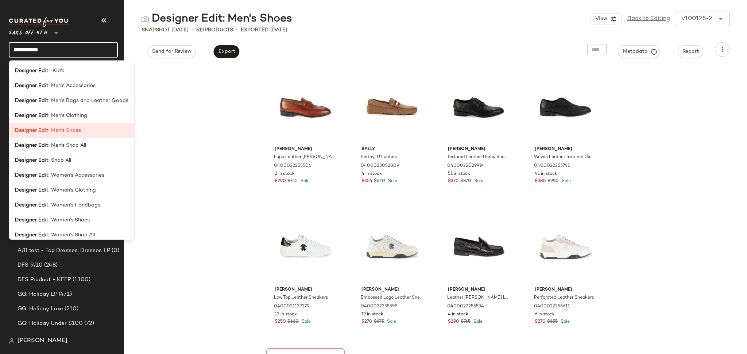
drag, startPoint x: 68, startPoint y: 45, endPoint x: 0, endPoint y: 16, distance: 74.2
click at [0, 16] on nav "**********" at bounding box center [62, 177] width 124 height 354
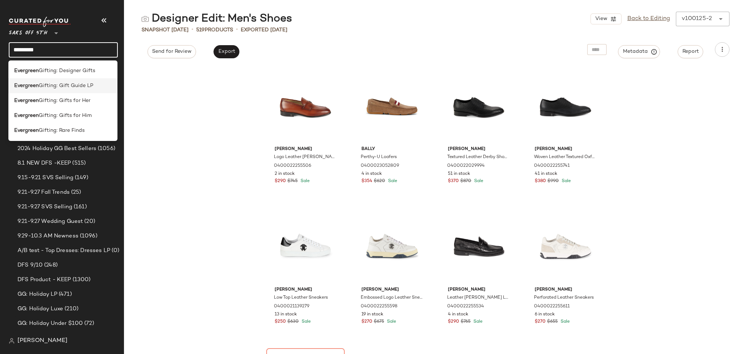
type input "*********"
click at [82, 88] on span "Gifting: Gift Guide LP" at bounding box center [66, 86] width 55 height 8
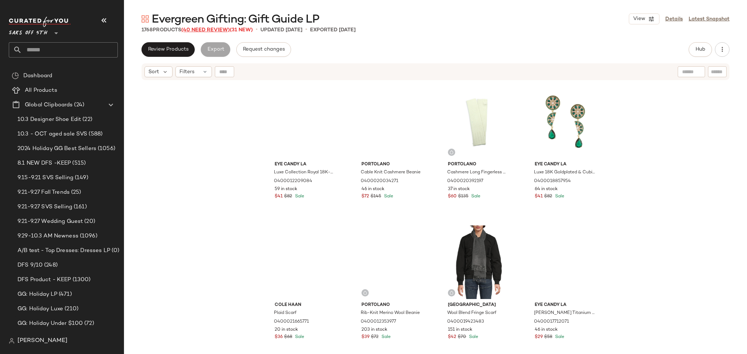
click at [206, 29] on span "(40 Need Review)" at bounding box center [205, 29] width 48 height 5
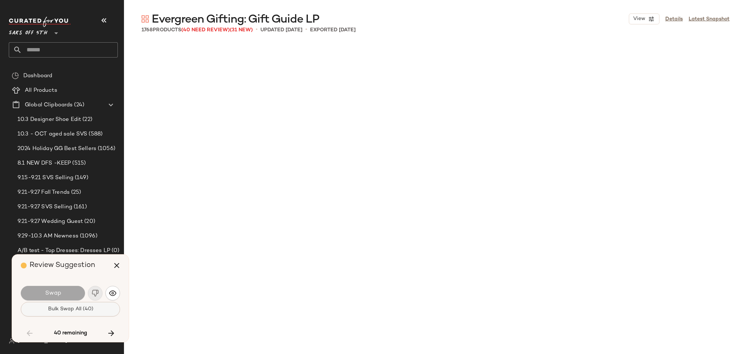
scroll to position [2815, 0]
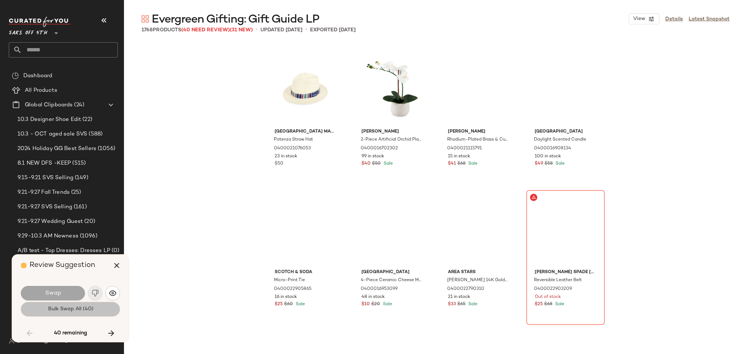
click at [53, 310] on span "Bulk Swap All (40)" at bounding box center [70, 310] width 46 height 6
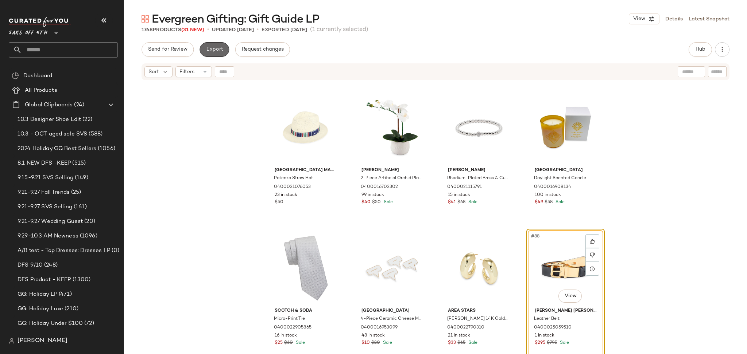
click at [216, 51] on span "Export" at bounding box center [214, 50] width 17 height 6
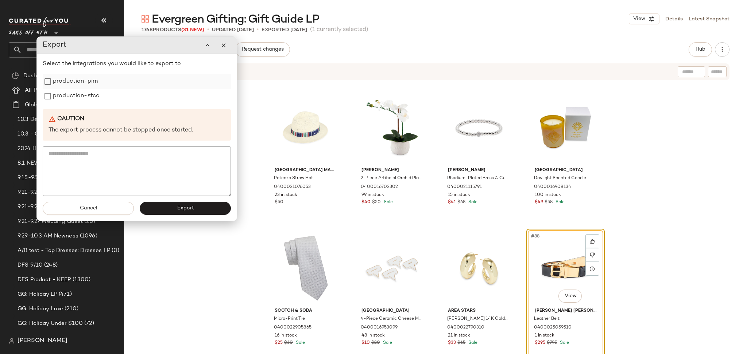
click at [88, 81] on label "production-pim" at bounding box center [75, 81] width 45 height 15
click at [85, 100] on label "production-sfcc" at bounding box center [76, 96] width 46 height 15
click at [171, 210] on button "Export" at bounding box center [185, 208] width 91 height 13
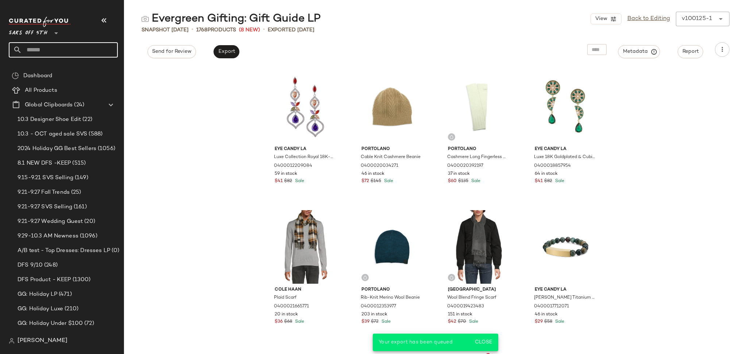
click at [51, 48] on input "text" at bounding box center [70, 49] width 96 height 15
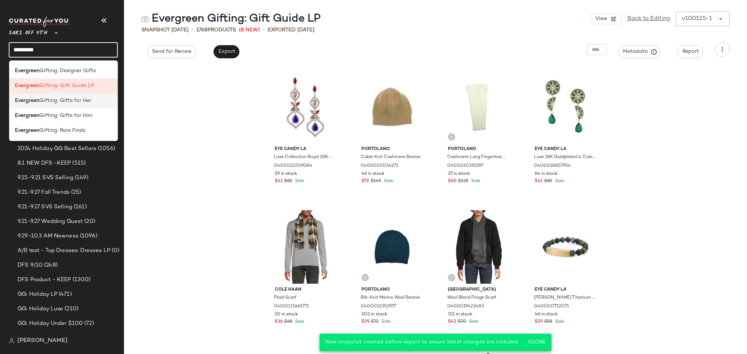
type input "*********"
click at [68, 101] on span "Gifting: Gifts for Her" at bounding box center [65, 101] width 52 height 8
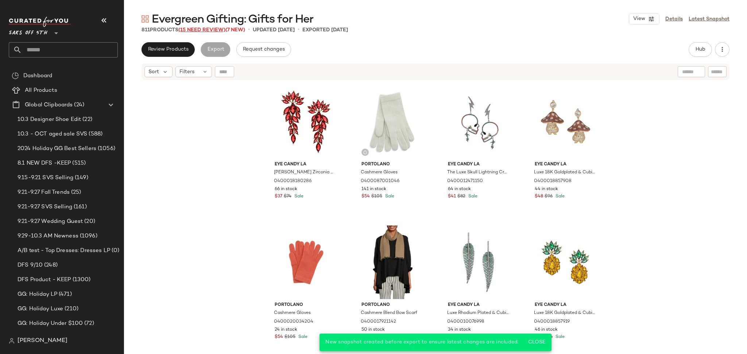
click at [213, 29] on span "(15 Need Review)" at bounding box center [201, 29] width 47 height 5
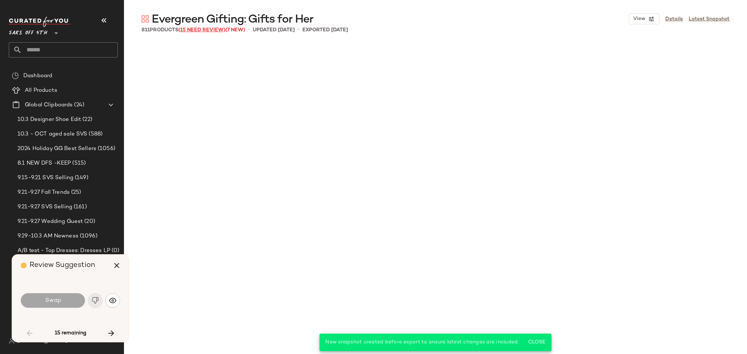
scroll to position [985, 0]
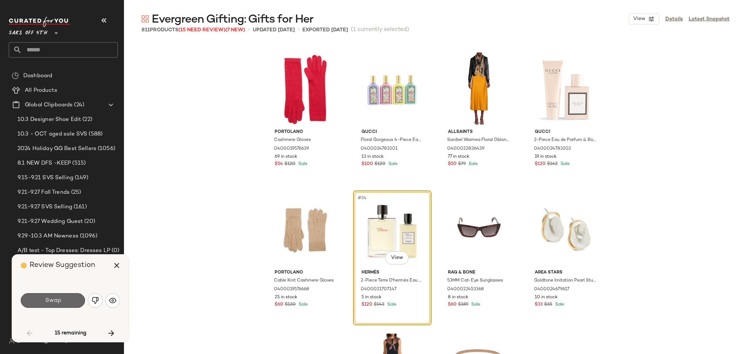
click at [65, 303] on button "Swap" at bounding box center [53, 301] width 64 height 15
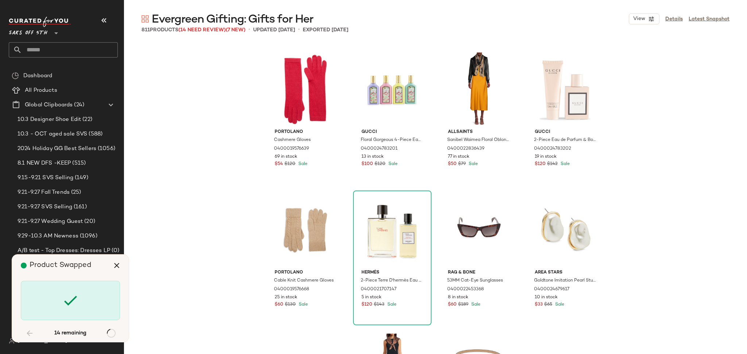
scroll to position [1548, 0]
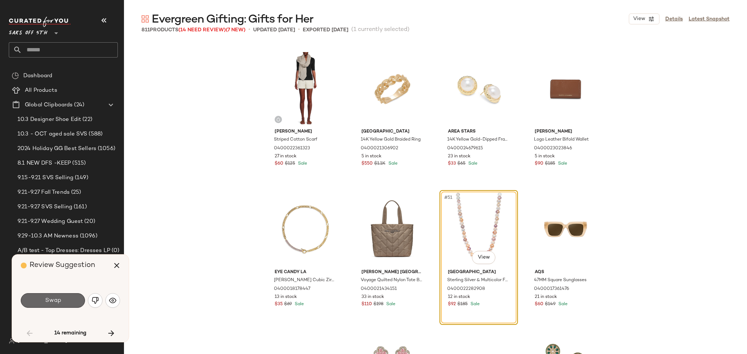
click at [64, 299] on button "Swap" at bounding box center [53, 301] width 64 height 15
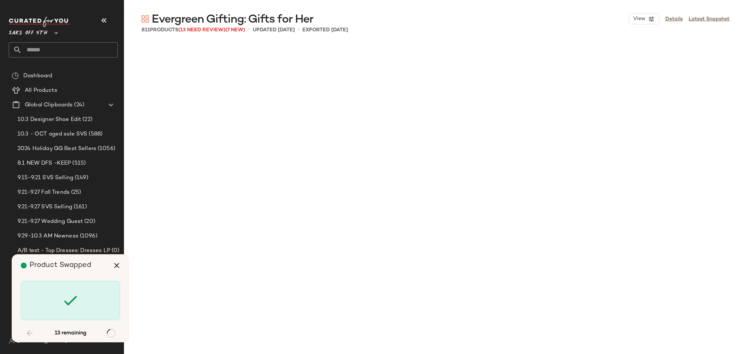
scroll to position [6756, 0]
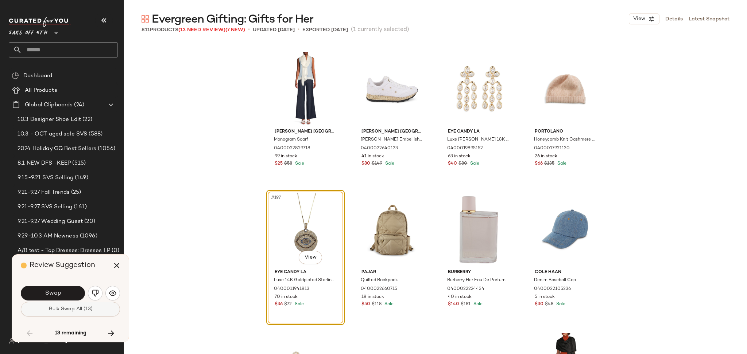
click at [63, 312] on span "Bulk Swap All (13)" at bounding box center [70, 310] width 44 height 6
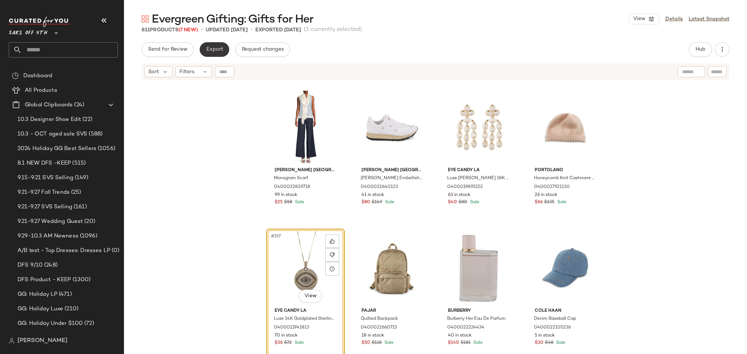
click at [209, 47] on span "Export" at bounding box center [214, 50] width 17 height 6
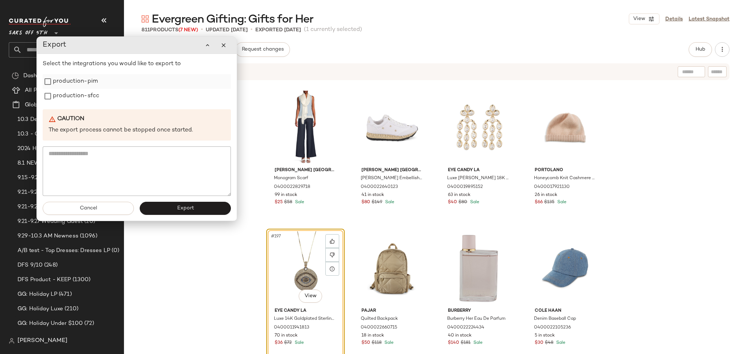
click at [93, 82] on label "production-pim" at bounding box center [75, 81] width 45 height 15
click at [91, 97] on label "production-sfcc" at bounding box center [76, 96] width 46 height 15
click at [182, 207] on span "Export" at bounding box center [184, 209] width 17 height 6
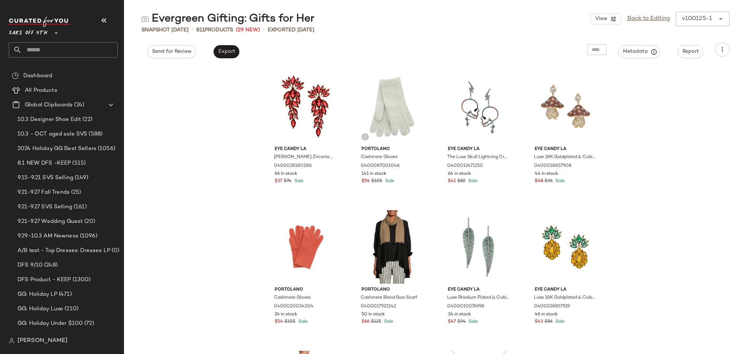
click at [72, 48] on input "text" at bounding box center [70, 49] width 96 height 15
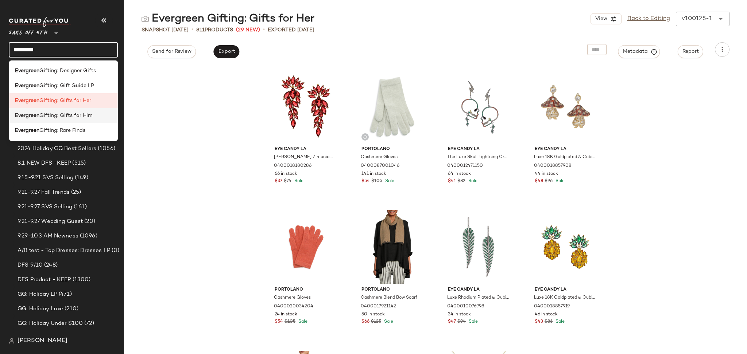
type input "*********"
click at [78, 116] on span "Gifting: Gifts for Him" at bounding box center [65, 116] width 53 height 8
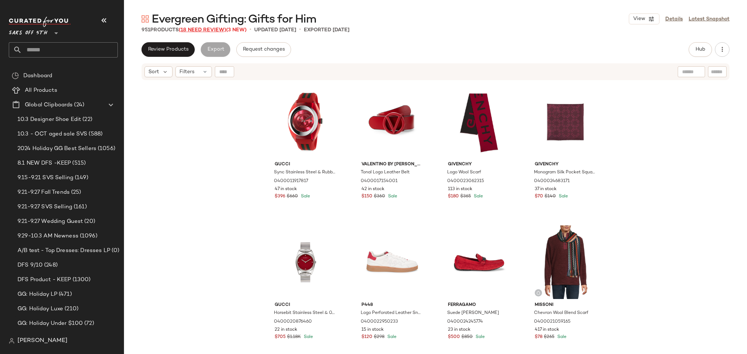
click at [215, 32] on span "(18 Need Review)" at bounding box center [202, 29] width 47 height 5
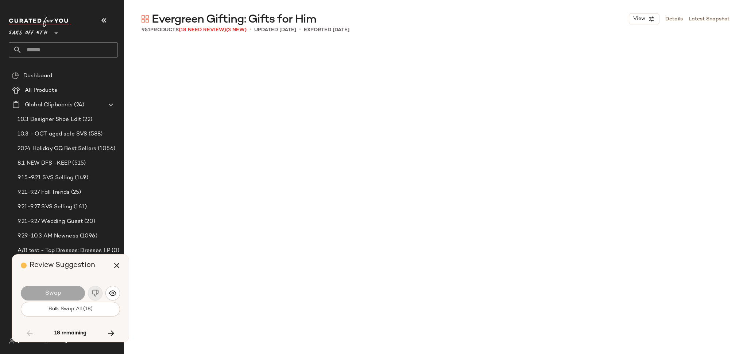
scroll to position [2533, 0]
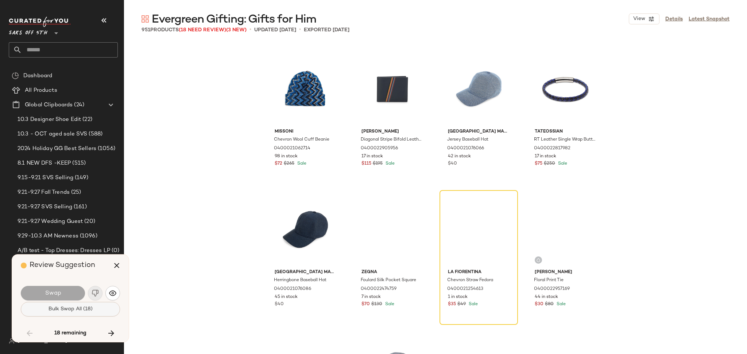
click at [98, 311] on button "Bulk Swap All (18)" at bounding box center [70, 309] width 99 height 15
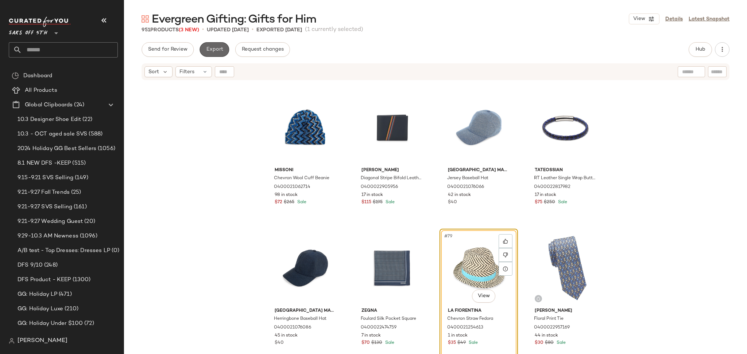
click at [216, 48] on span "Export" at bounding box center [214, 50] width 17 height 6
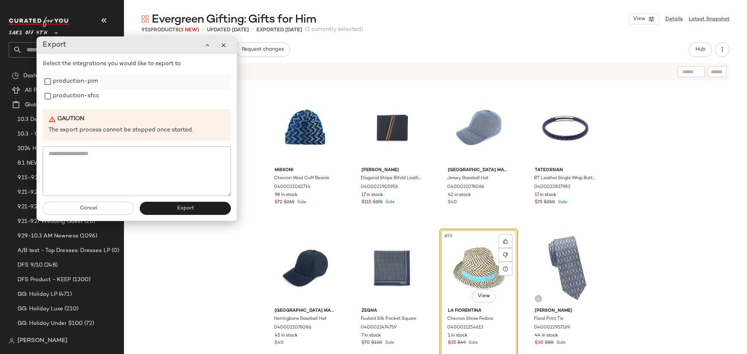
click at [91, 82] on label "production-pim" at bounding box center [75, 81] width 45 height 15
click at [93, 100] on label "production-sfcc" at bounding box center [76, 96] width 46 height 15
click at [172, 204] on button "Export" at bounding box center [185, 208] width 91 height 13
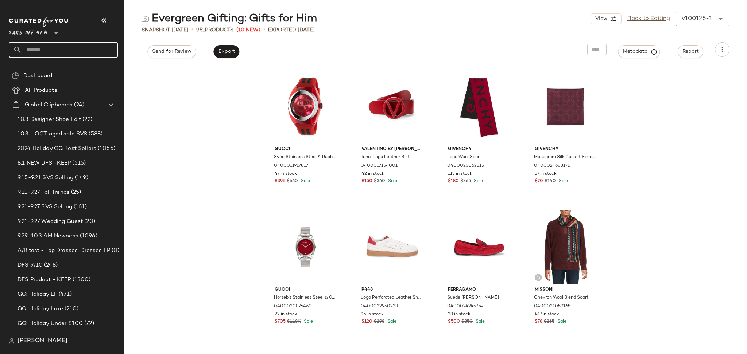
click at [89, 52] on input "text" at bounding box center [70, 49] width 96 height 15
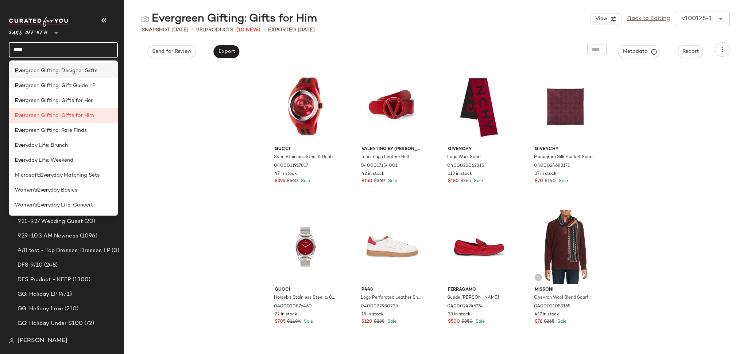
type input "****"
click at [85, 75] on div "Ever green Gifting: Designer Gifts" at bounding box center [63, 70] width 109 height 15
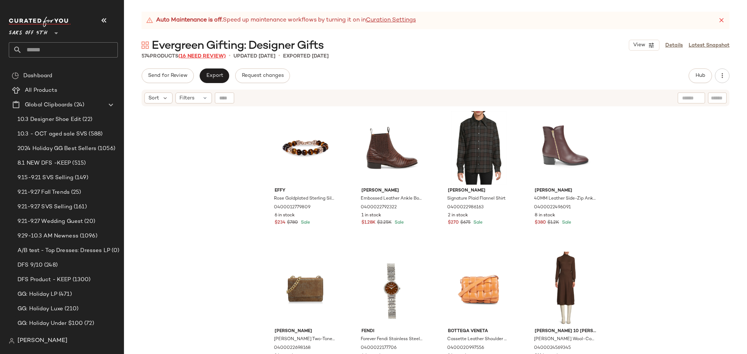
click at [216, 55] on span "(16 Need Review)" at bounding box center [201, 56] width 47 height 5
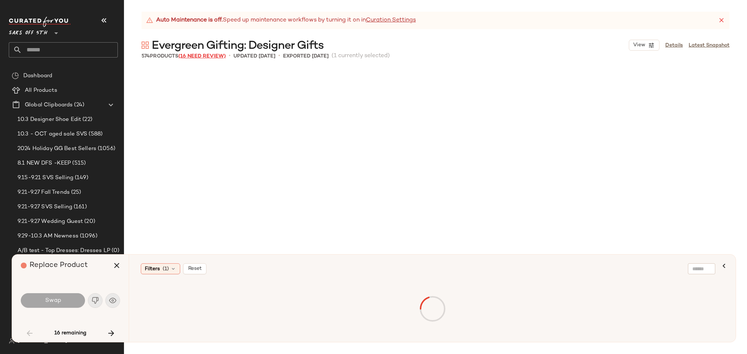
scroll to position [287, 0]
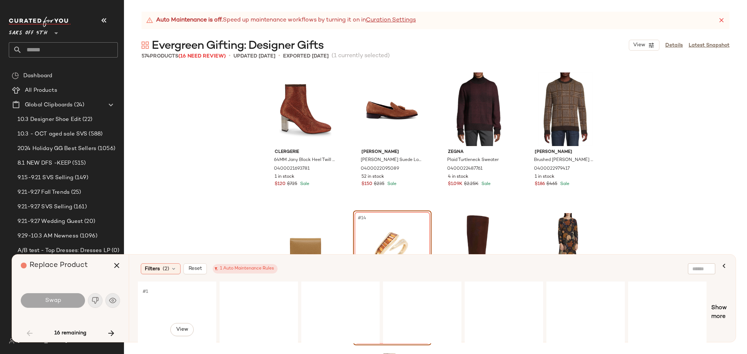
click at [158, 302] on div "#1 View" at bounding box center [176, 313] width 73 height 52
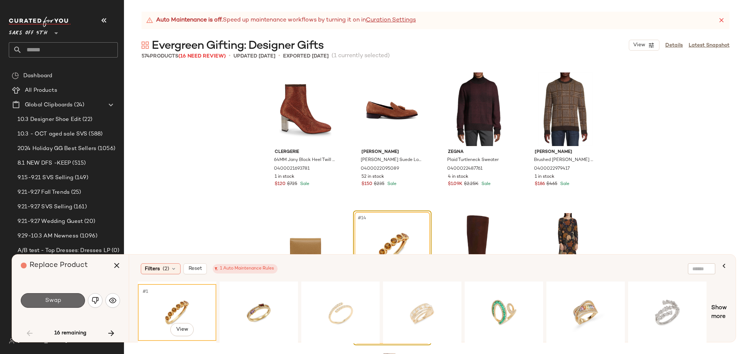
click at [72, 302] on button "Swap" at bounding box center [53, 301] width 64 height 15
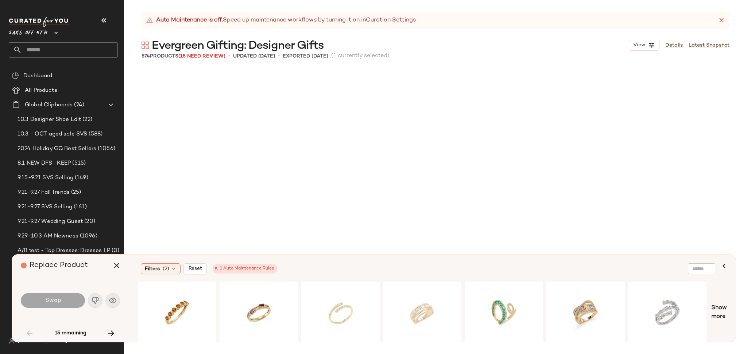
scroll to position [1548, 0]
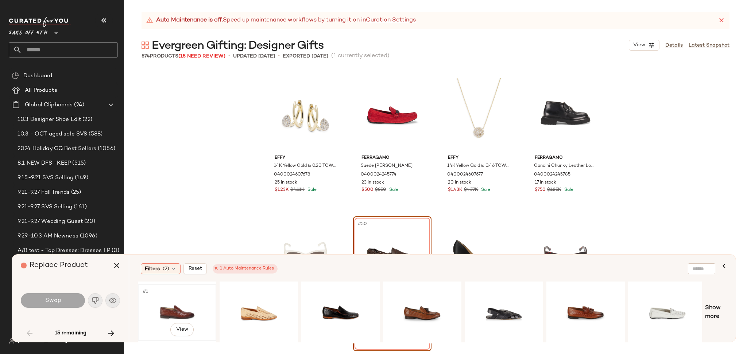
click at [171, 316] on div "#1 View" at bounding box center [176, 313] width 73 height 52
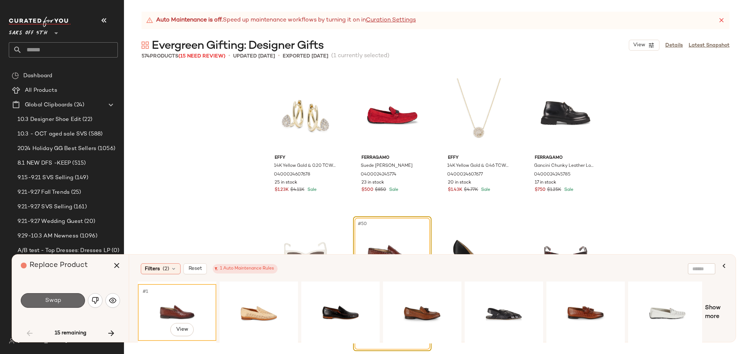
click at [71, 299] on button "Swap" at bounding box center [53, 301] width 64 height 15
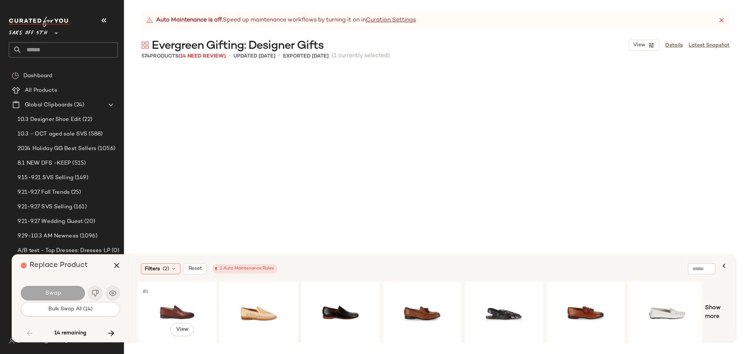
scroll to position [3659, 0]
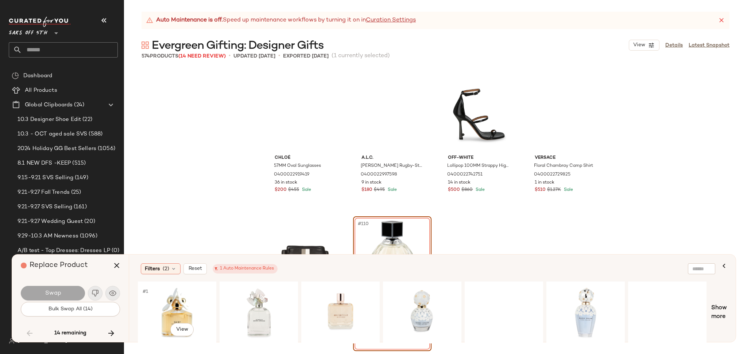
click at [178, 300] on div "#1 View" at bounding box center [176, 313] width 73 height 52
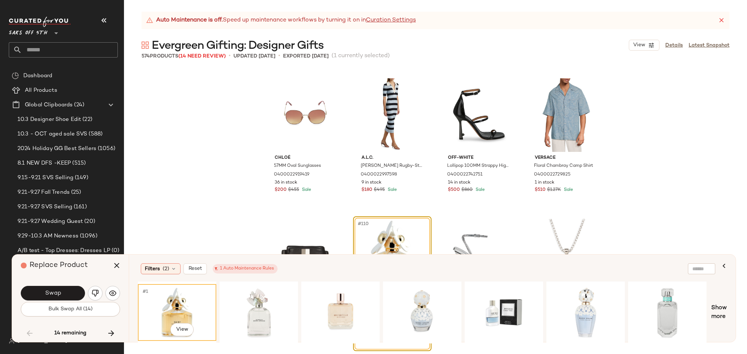
click at [78, 301] on div "Swap" at bounding box center [70, 294] width 99 height 18
click at [77, 295] on button "Swap" at bounding box center [53, 293] width 64 height 15
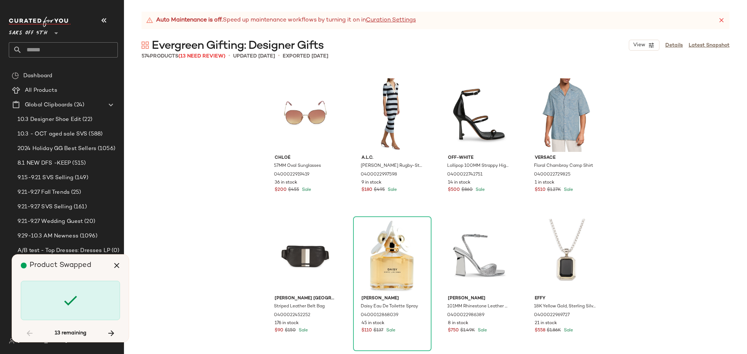
scroll to position [3941, 0]
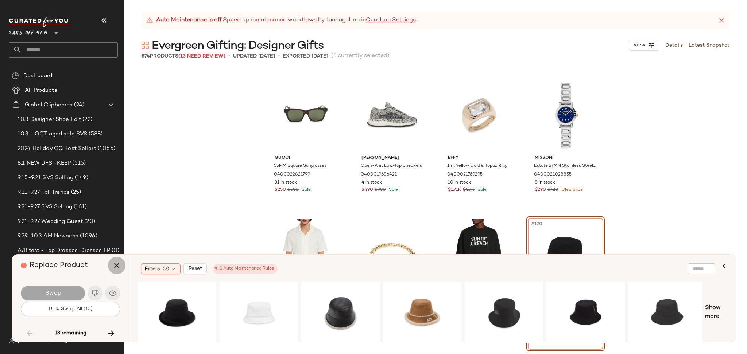
click at [113, 263] on icon "button" at bounding box center [116, 265] width 9 height 9
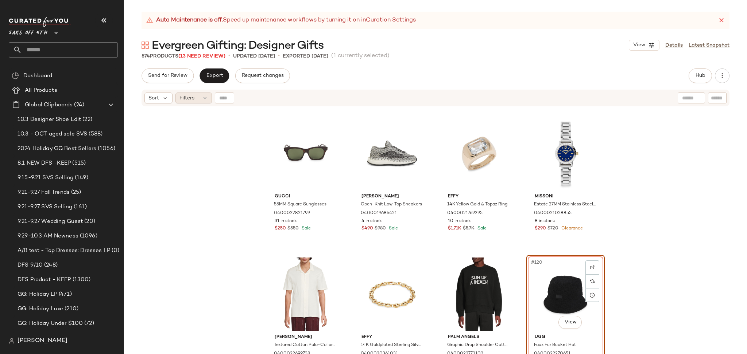
click at [196, 98] on div "Filters" at bounding box center [193, 98] width 36 height 11
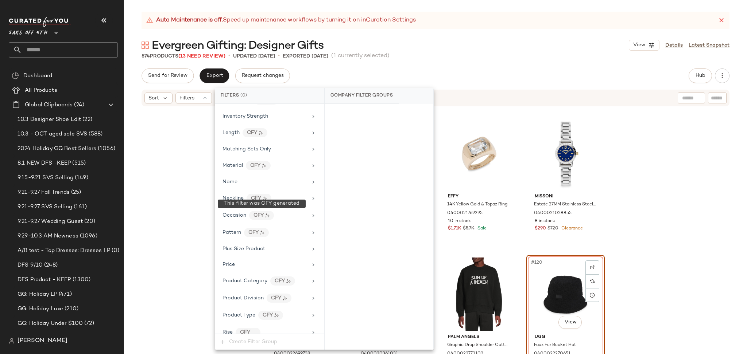
scroll to position [422, 0]
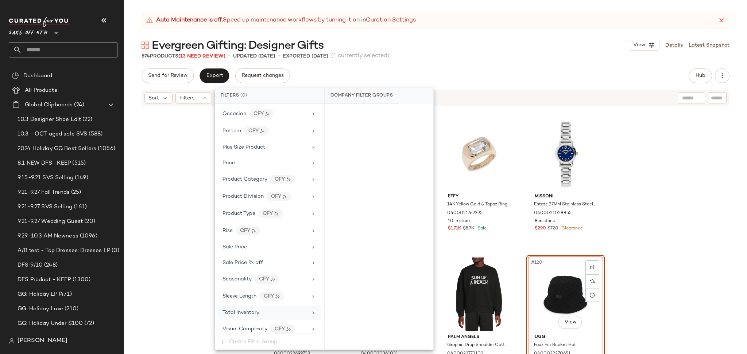
click at [238, 316] on span "Total Inventory" at bounding box center [240, 312] width 37 height 5
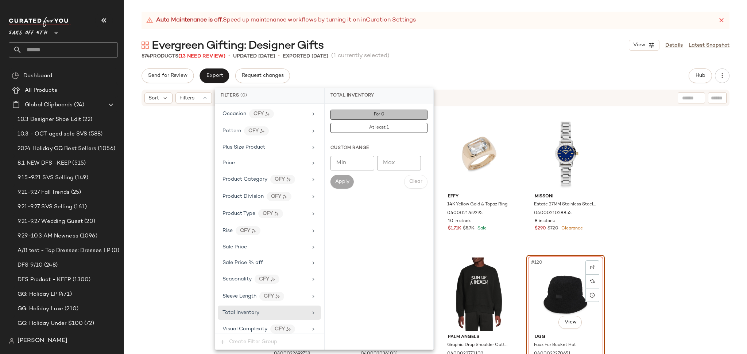
click at [370, 114] on button "For 0" at bounding box center [378, 115] width 97 height 10
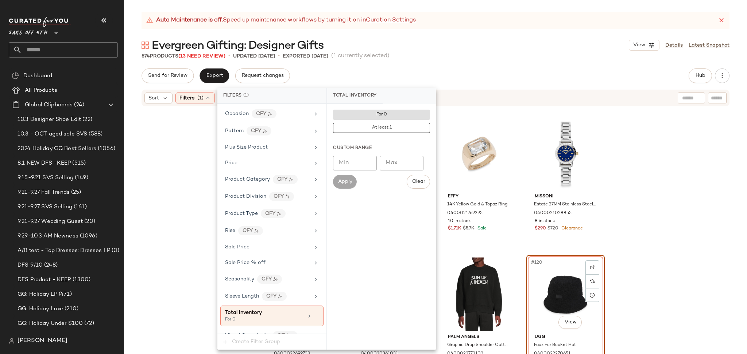
click at [448, 61] on div "Auto Maintenance is off. Speed up maintenance workflows by turning it on in Cur…" at bounding box center [435, 183] width 623 height 343
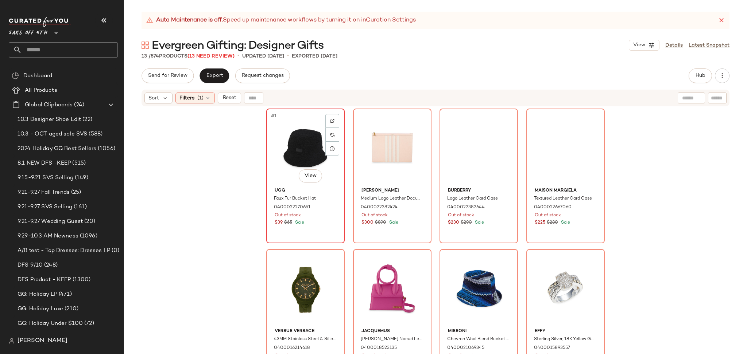
click at [304, 129] on div "#1 View" at bounding box center [305, 148] width 73 height 74
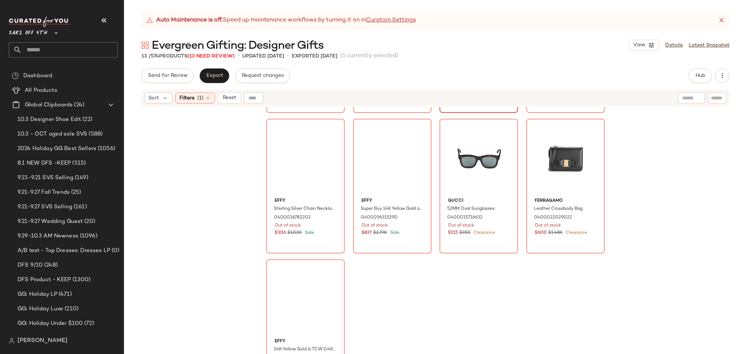
scroll to position [299, 0]
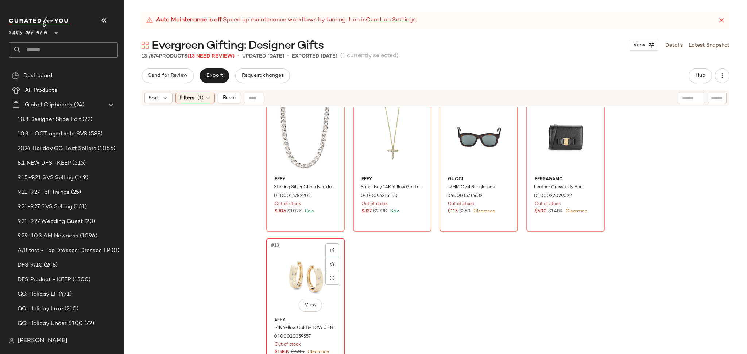
click at [298, 269] on div "#13 View" at bounding box center [305, 278] width 73 height 74
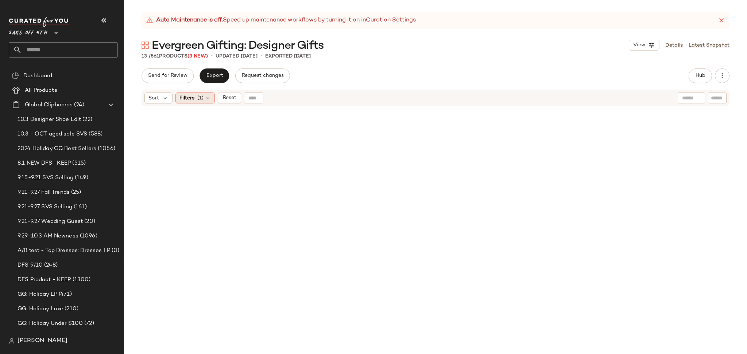
click at [205, 98] on icon at bounding box center [208, 98] width 6 height 6
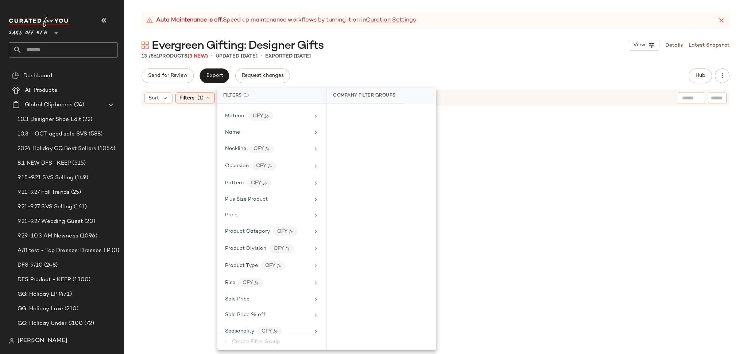
scroll to position [434, 0]
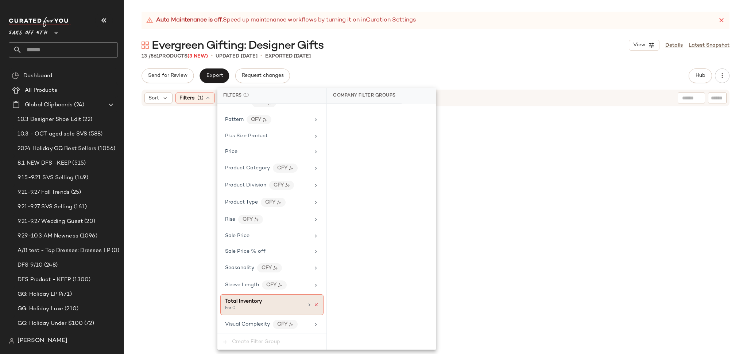
click at [314, 306] on icon at bounding box center [316, 305] width 5 height 5
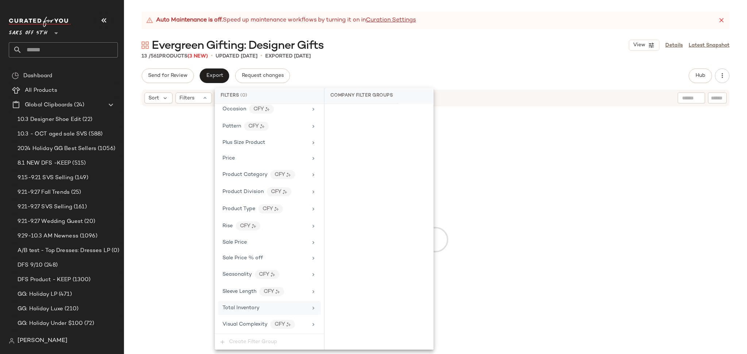
scroll to position [428, 0]
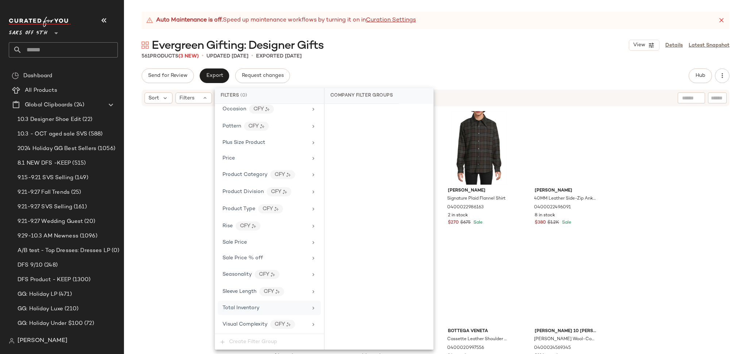
click at [518, 49] on div "Evergreen Gifting: Designer Gifts View Details Latest Snapshot" at bounding box center [435, 45] width 623 height 15
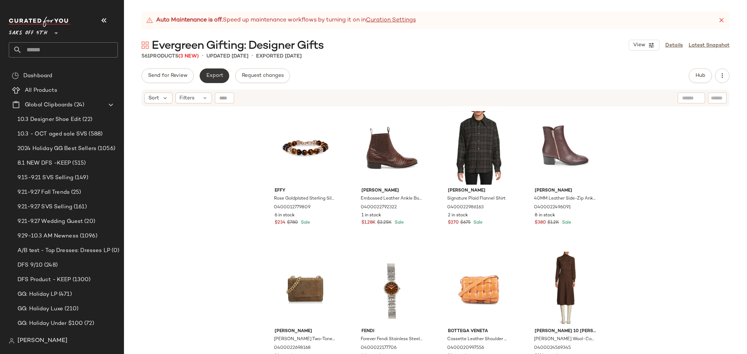
click at [216, 73] on span "Export" at bounding box center [214, 76] width 17 height 6
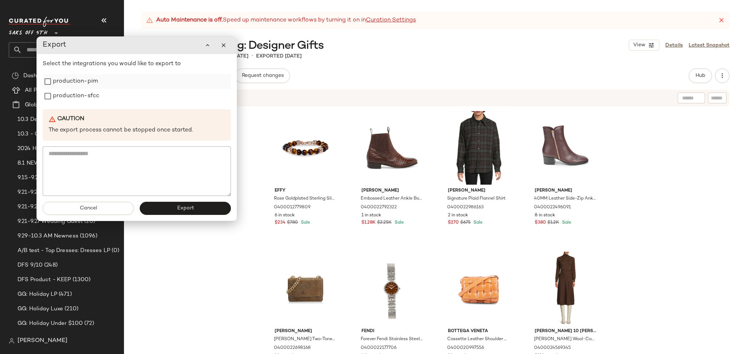
click at [77, 82] on label "production-pim" at bounding box center [75, 81] width 45 height 15
click at [78, 90] on label "production-sfcc" at bounding box center [76, 96] width 46 height 15
click at [182, 212] on button "Export" at bounding box center [185, 208] width 91 height 13
